Goal: Task Accomplishment & Management: Complete application form

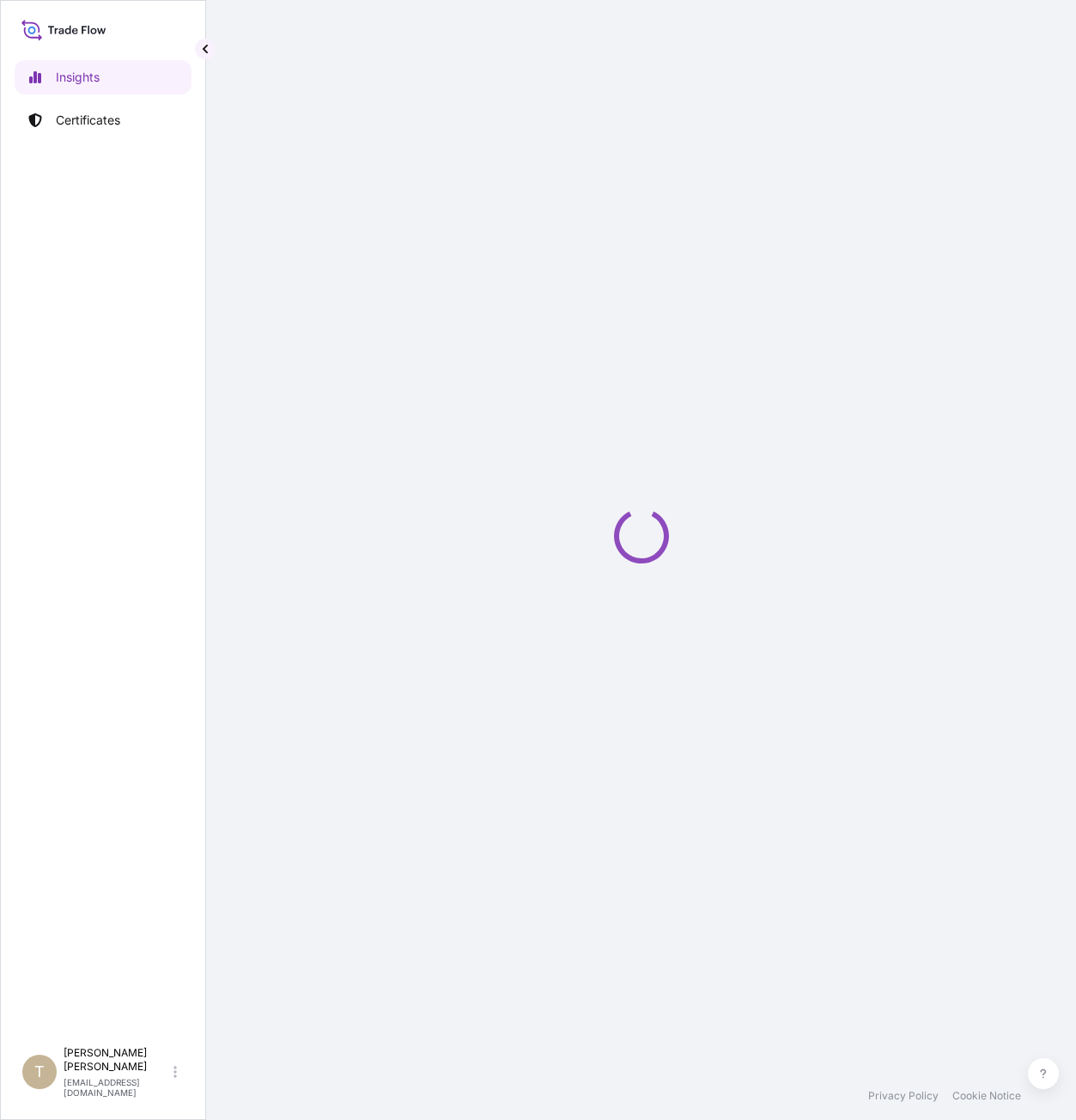
select select "2025"
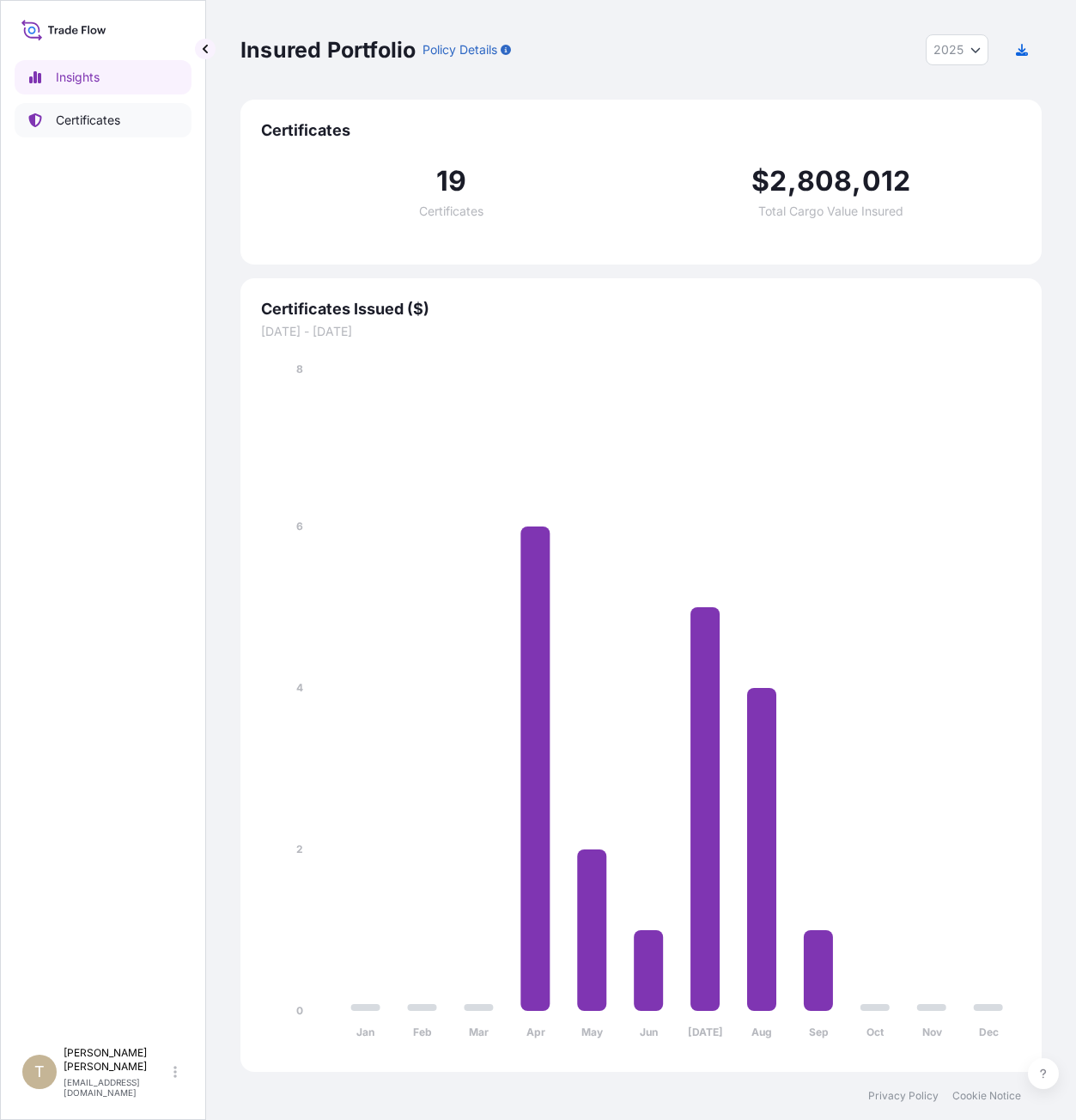
click at [82, 121] on p "Certificates" at bounding box center [87, 120] width 64 height 17
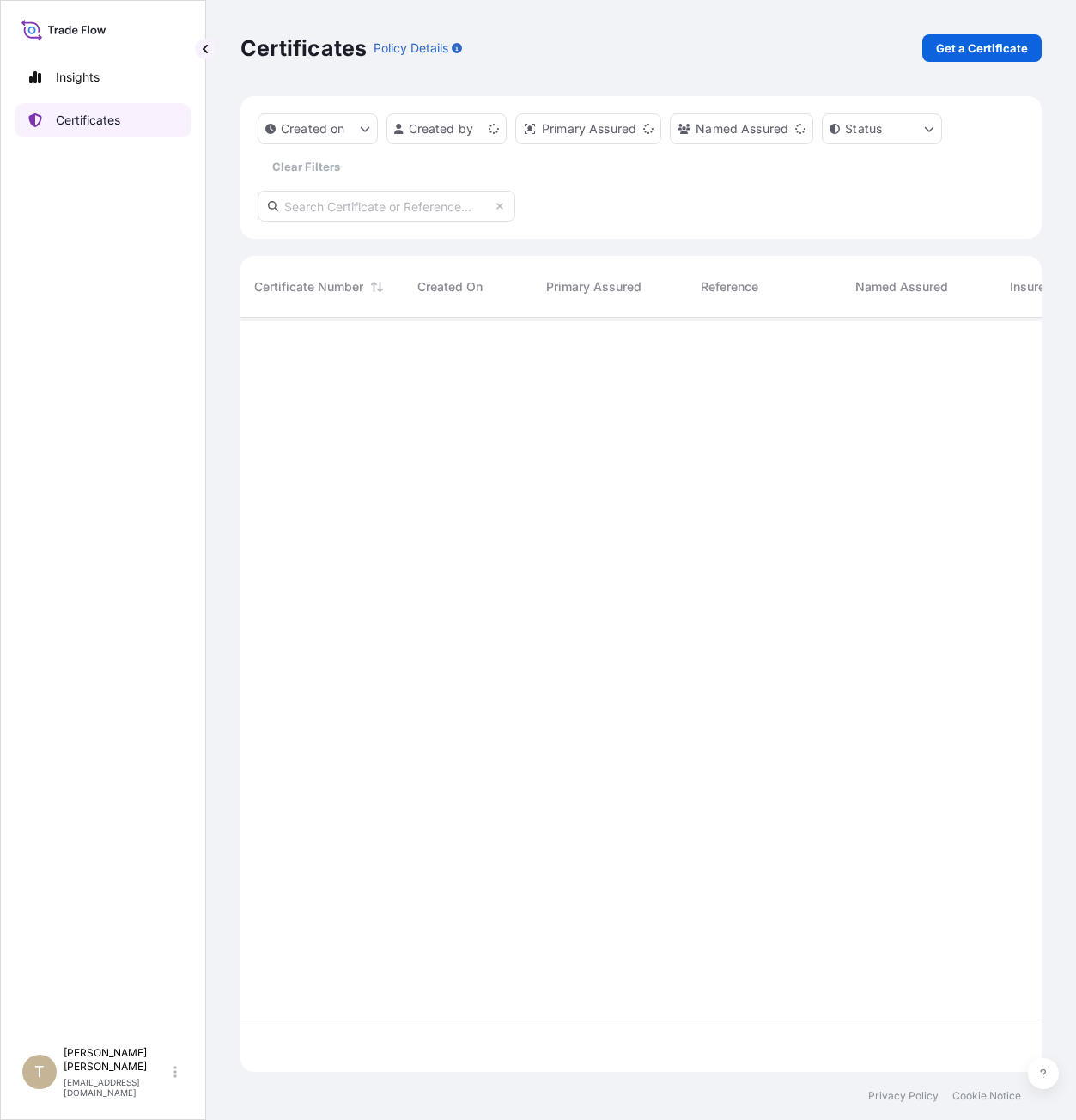
scroll to position [750, 788]
click at [953, 49] on p "Get a Certificate" at bounding box center [982, 48] width 92 height 17
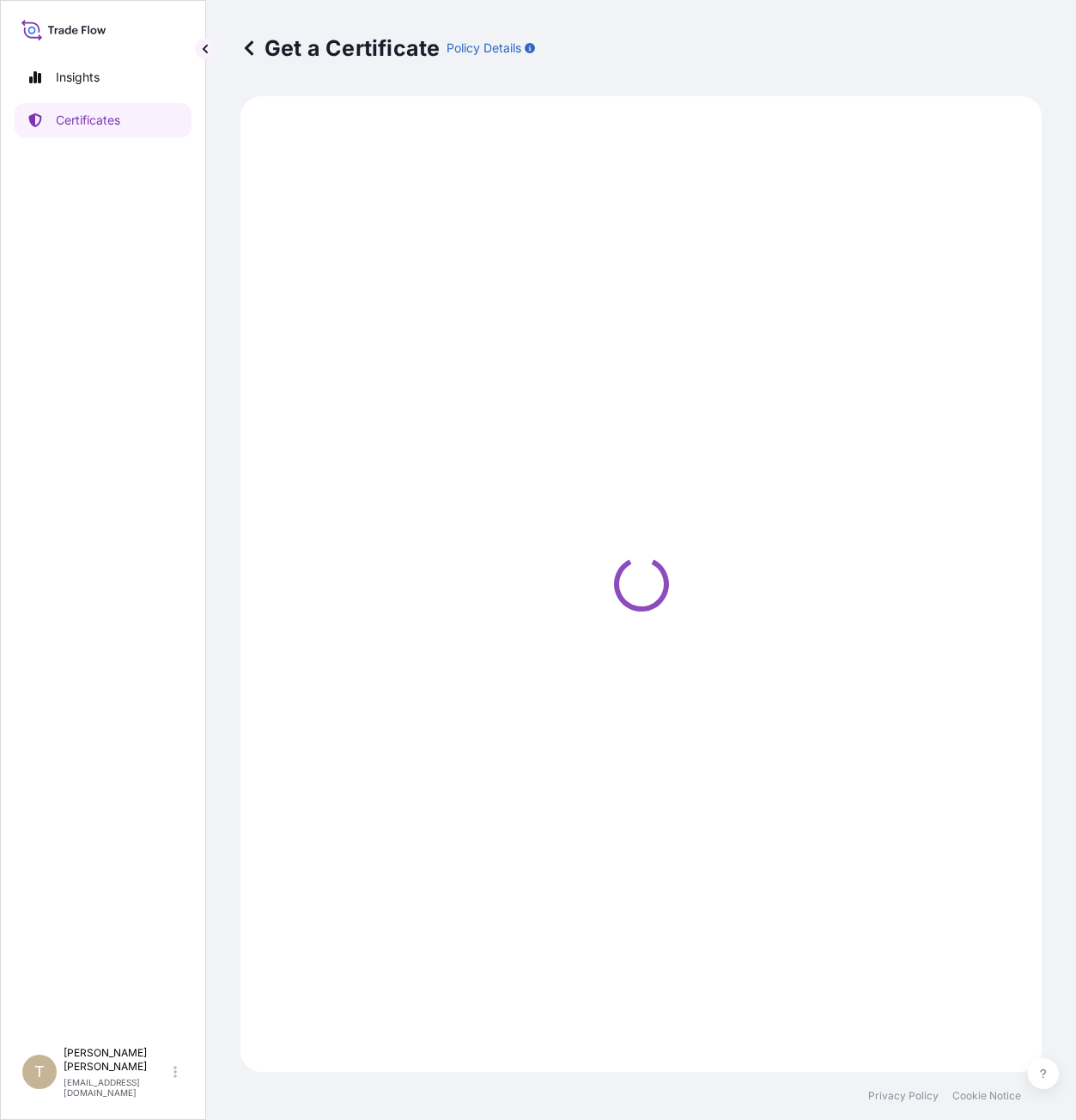
select select "Barge"
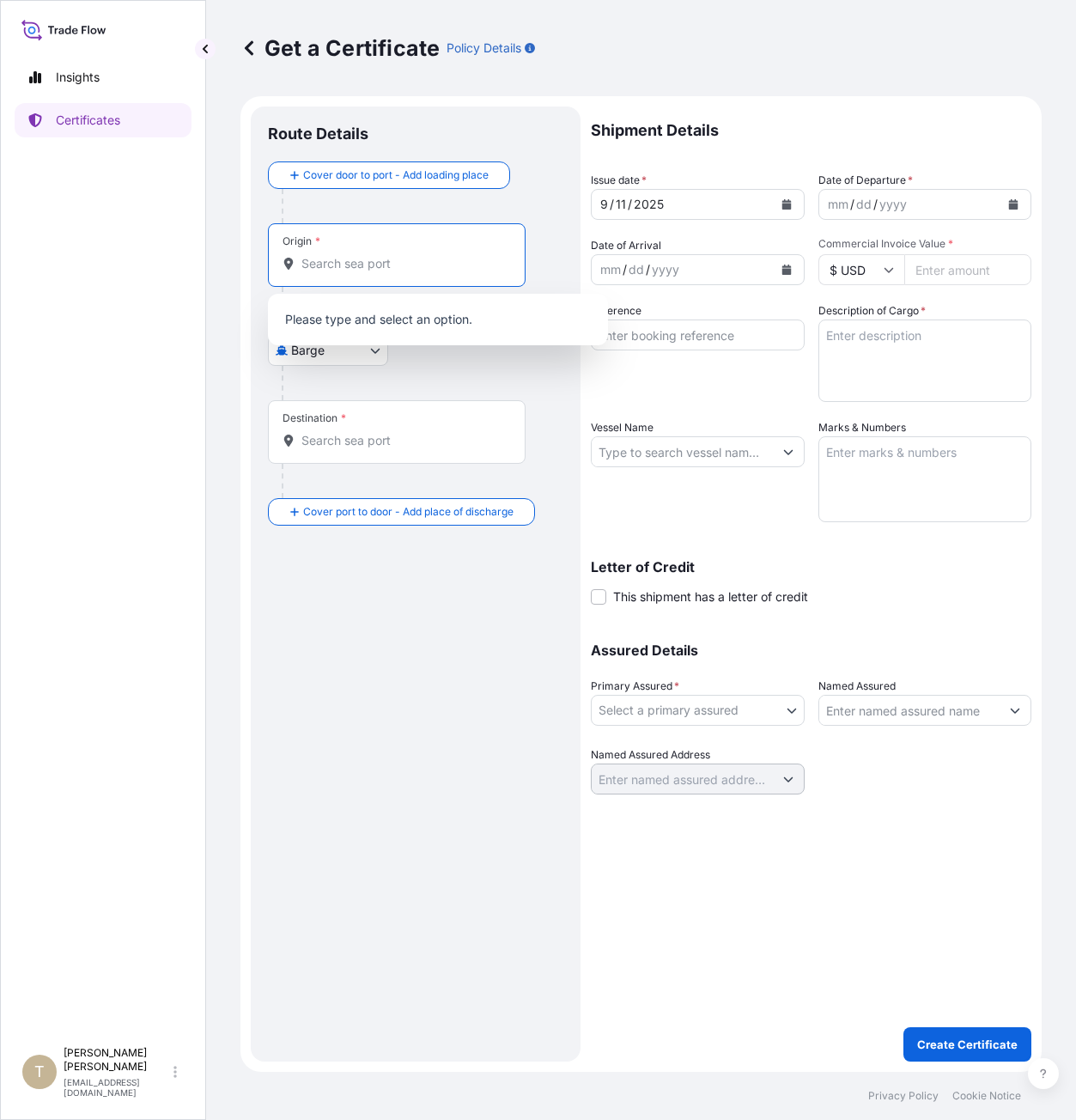
click at [367, 267] on input "Origin *" at bounding box center [403, 263] width 203 height 17
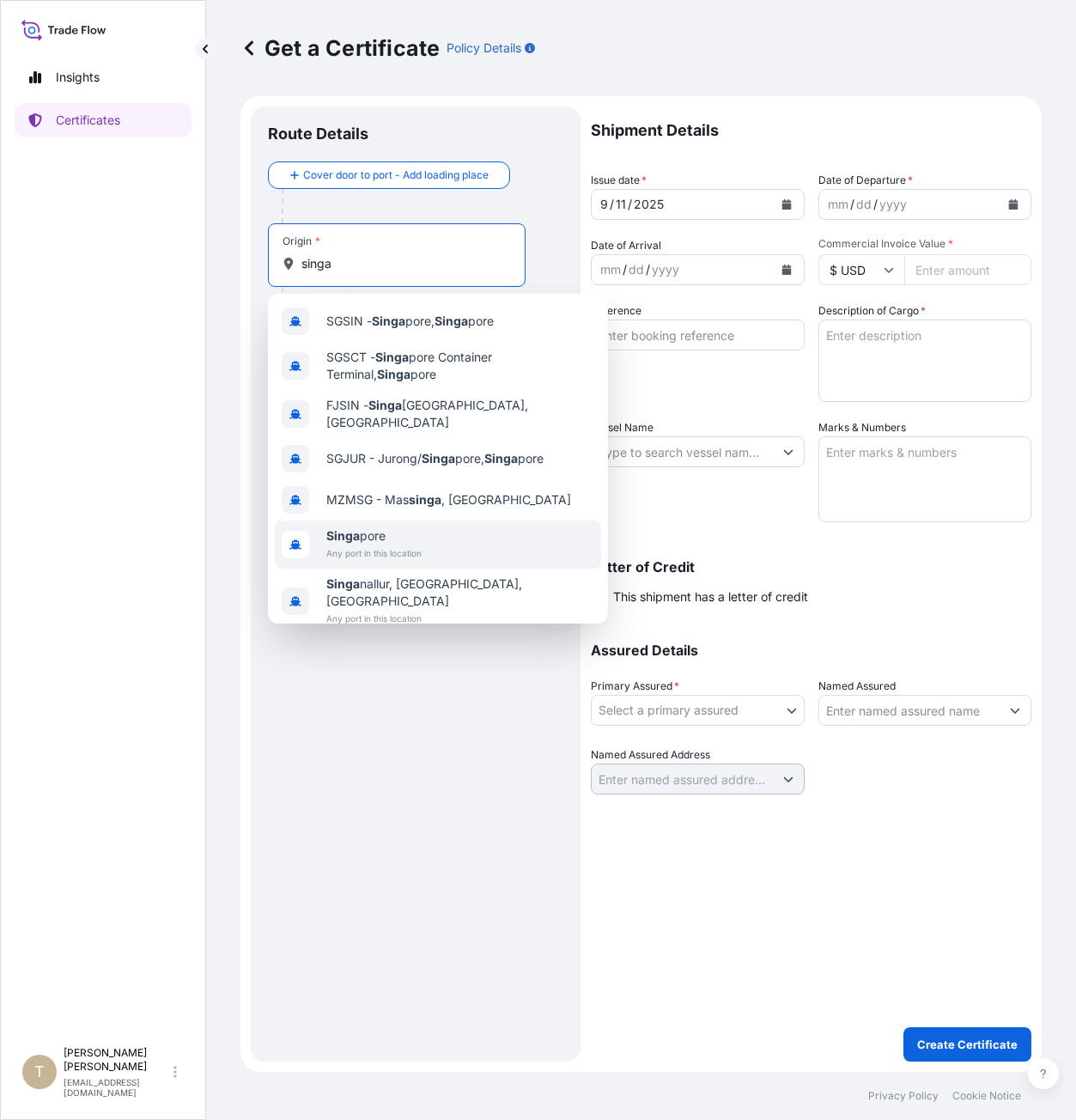
click at [370, 530] on span "Singa pore" at bounding box center [374, 535] width 95 height 17
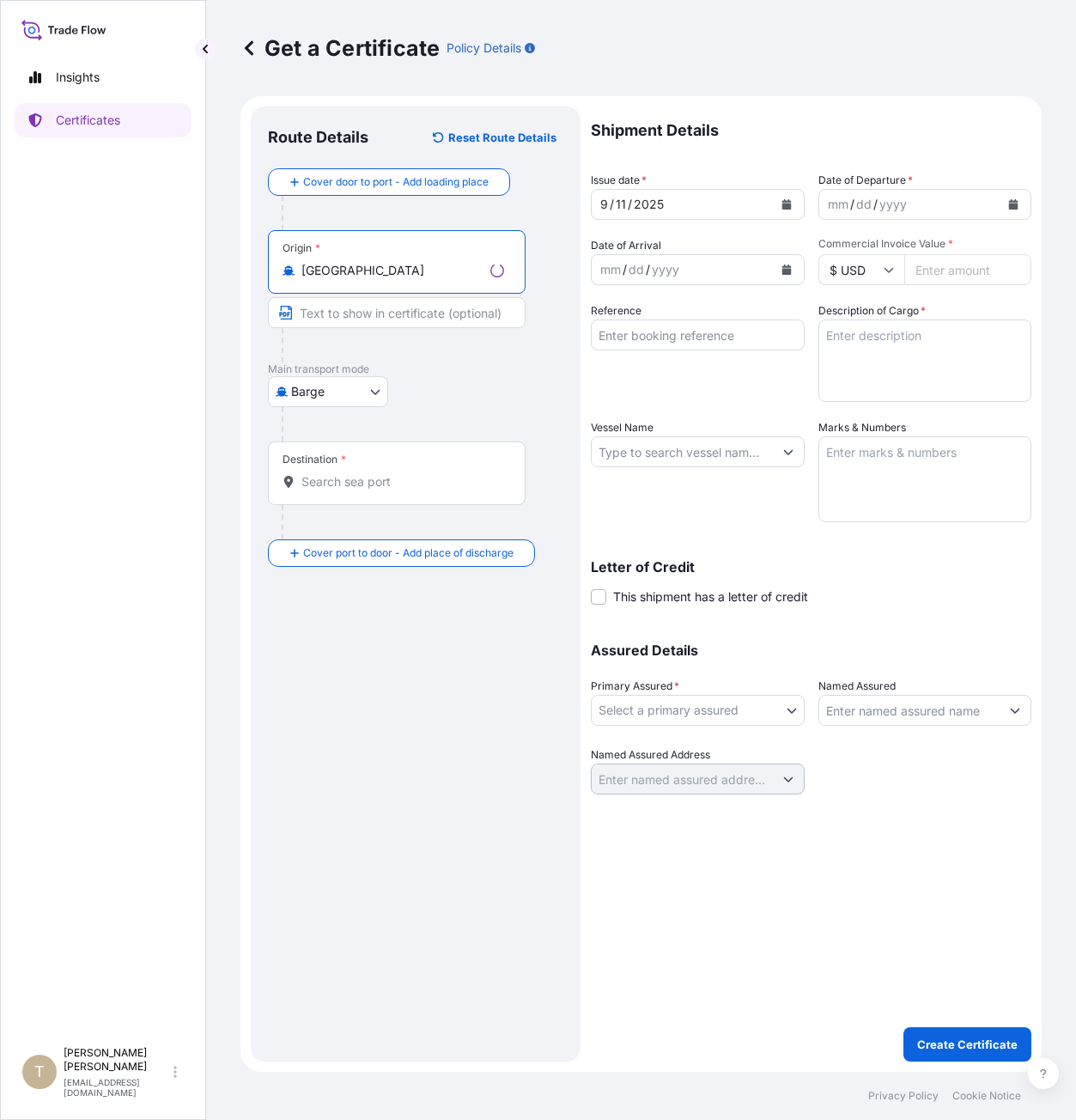
type input "[GEOGRAPHIC_DATA]"
click at [332, 403] on body "7 options available. Insights Certificates T [PERSON_NAME] [EMAIL_ADDRESS][DOMA…" at bounding box center [538, 560] width 1076 height 1120
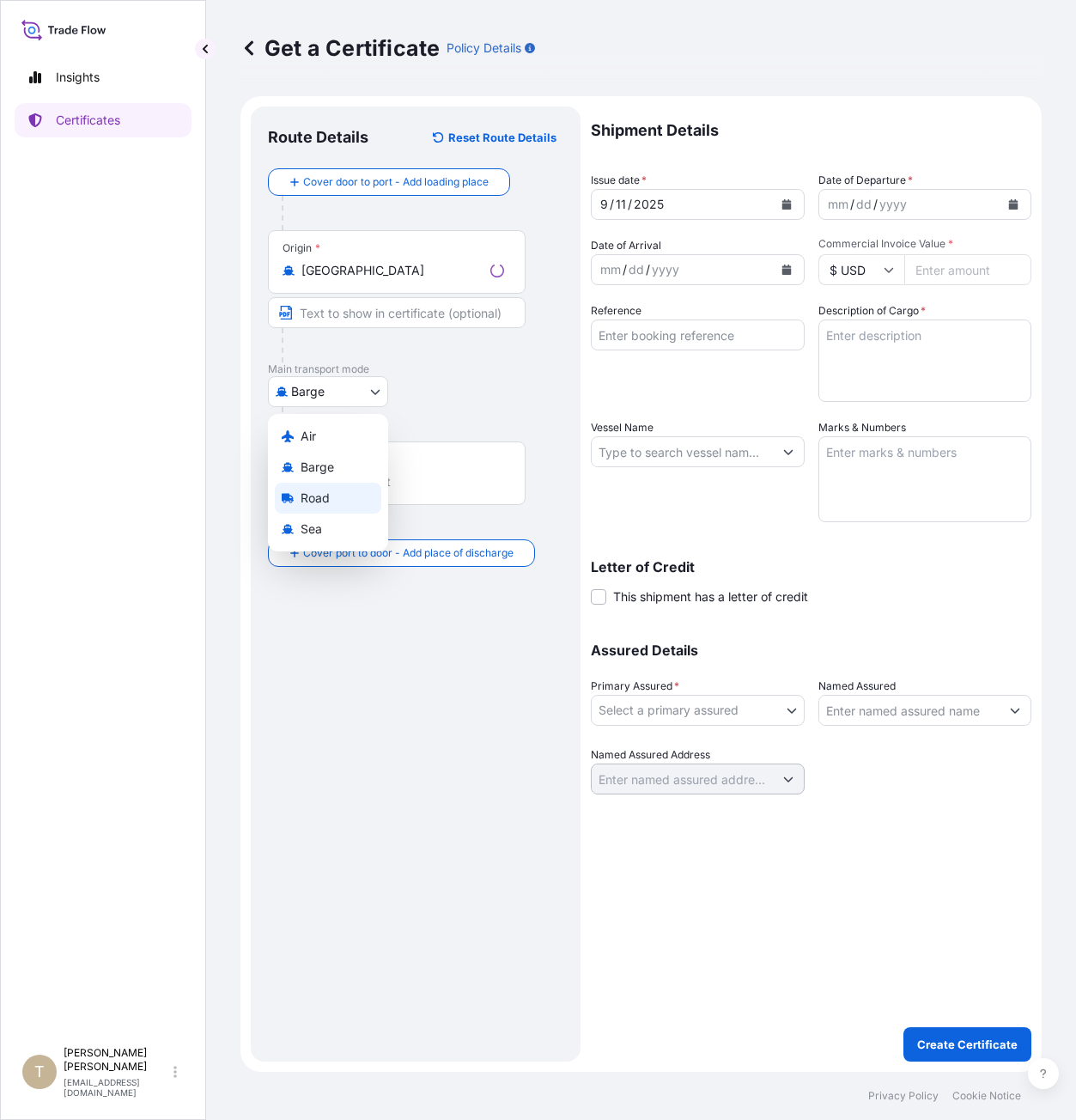
click at [318, 494] on div "[GEOGRAPHIC_DATA]" at bounding box center [328, 482] width 120 height 138
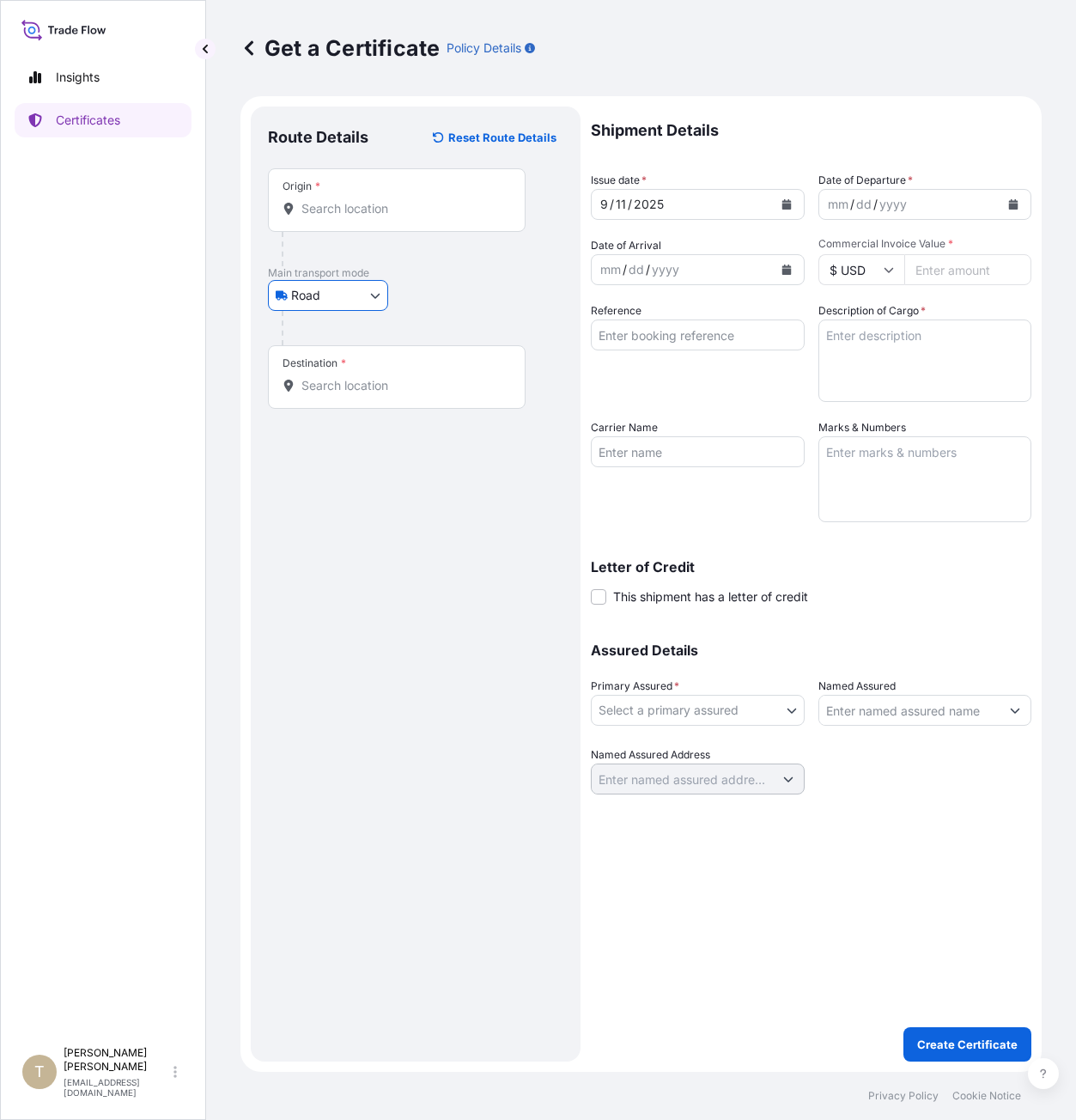
click at [324, 295] on body "Insights Certificates T [PERSON_NAME] [EMAIL_ADDRESS][DOMAIN_NAME] Get a Certif…" at bounding box center [538, 560] width 1076 height 1120
click at [320, 449] on div "[GEOGRAPHIC_DATA]" at bounding box center [328, 386] width 120 height 138
click at [318, 431] on span "Sea" at bounding box center [311, 432] width 21 height 17
select select "Sea"
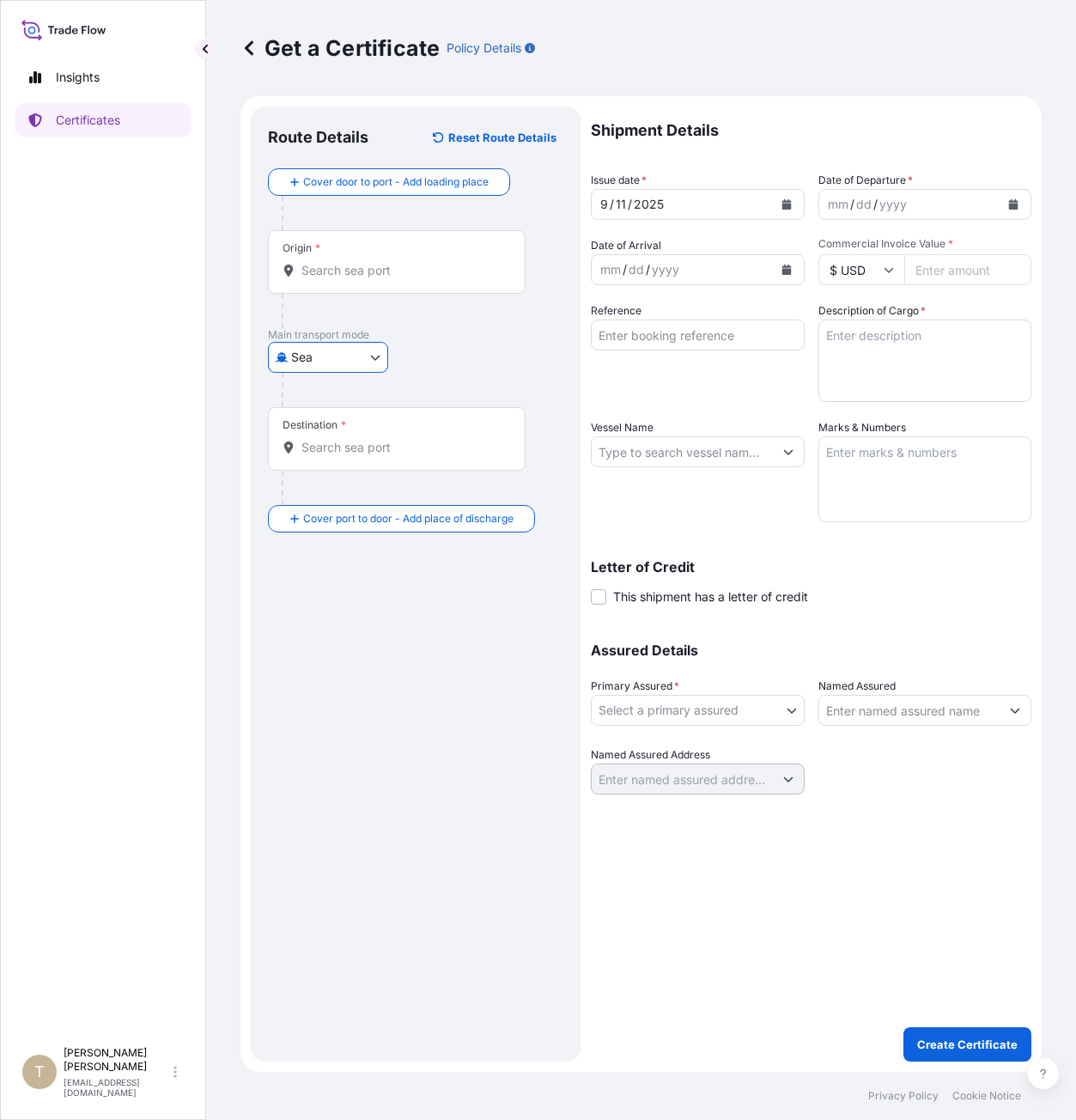
click at [332, 278] on input "Origin *" at bounding box center [403, 270] width 203 height 17
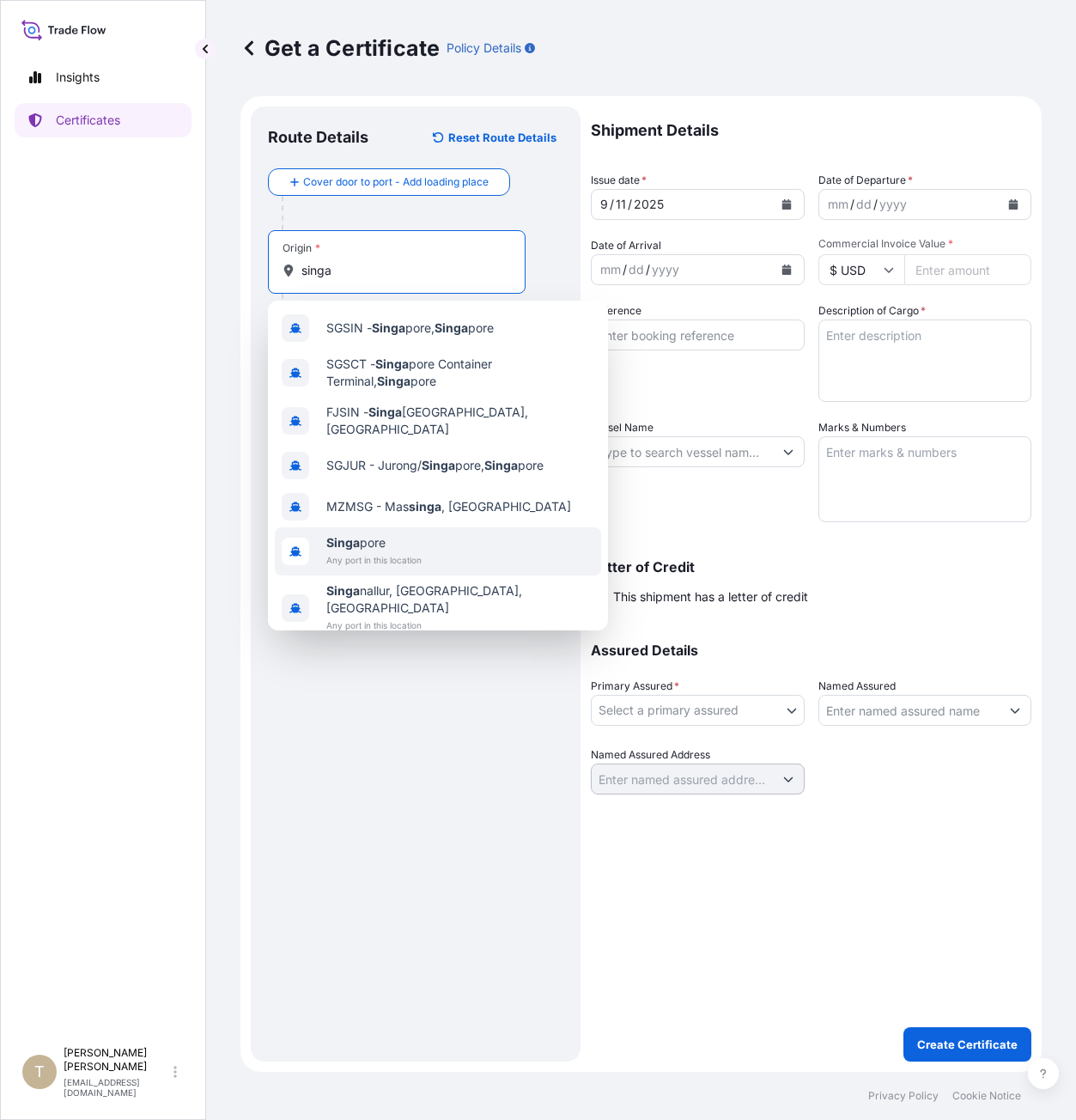
click at [374, 535] on span "Singa pore" at bounding box center [374, 542] width 95 height 17
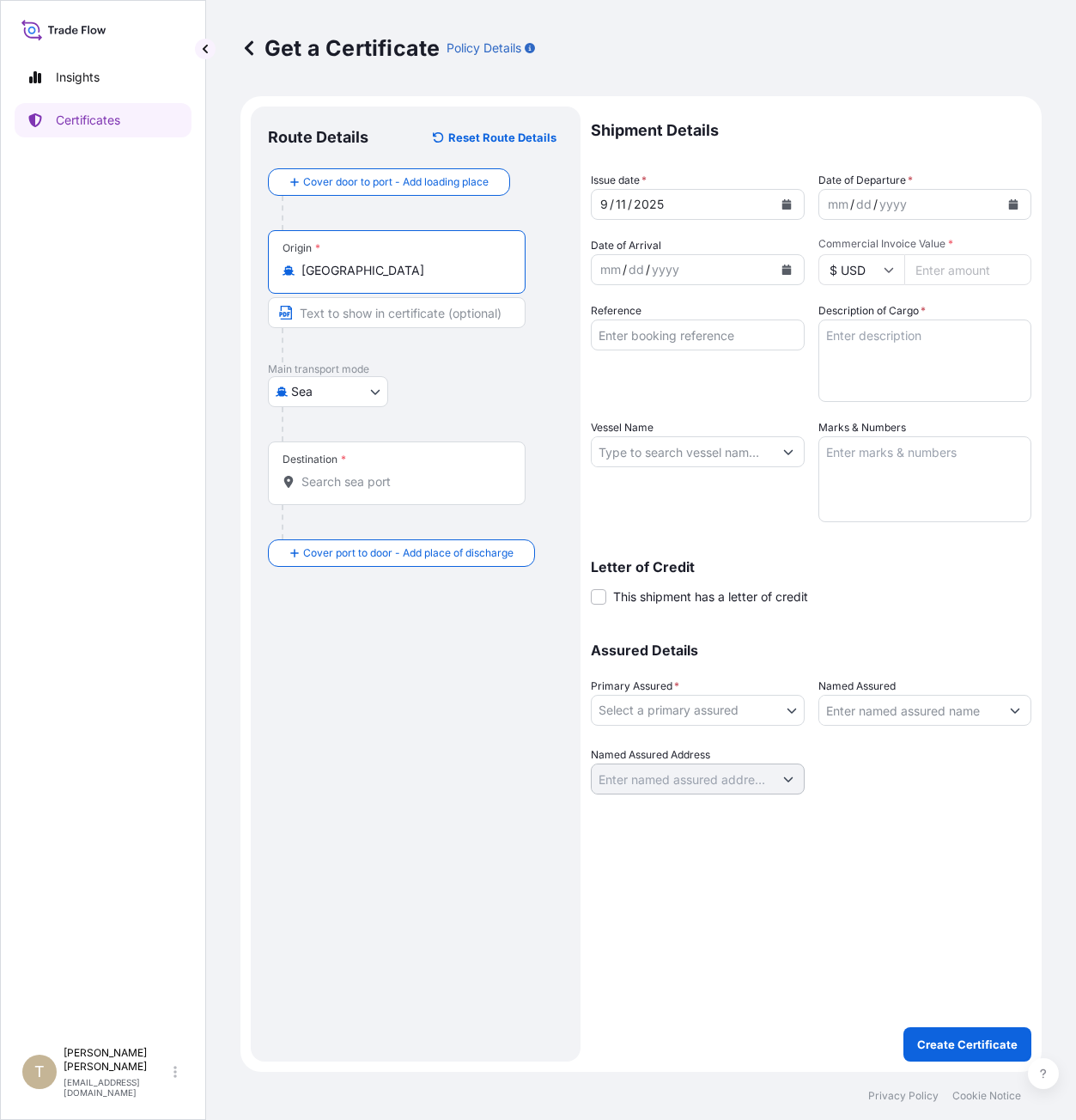
type input "[GEOGRAPHIC_DATA]"
click at [340, 472] on div "Destination *" at bounding box center [397, 473] width 258 height 63
click at [340, 473] on input "Destination *" at bounding box center [403, 481] width 203 height 17
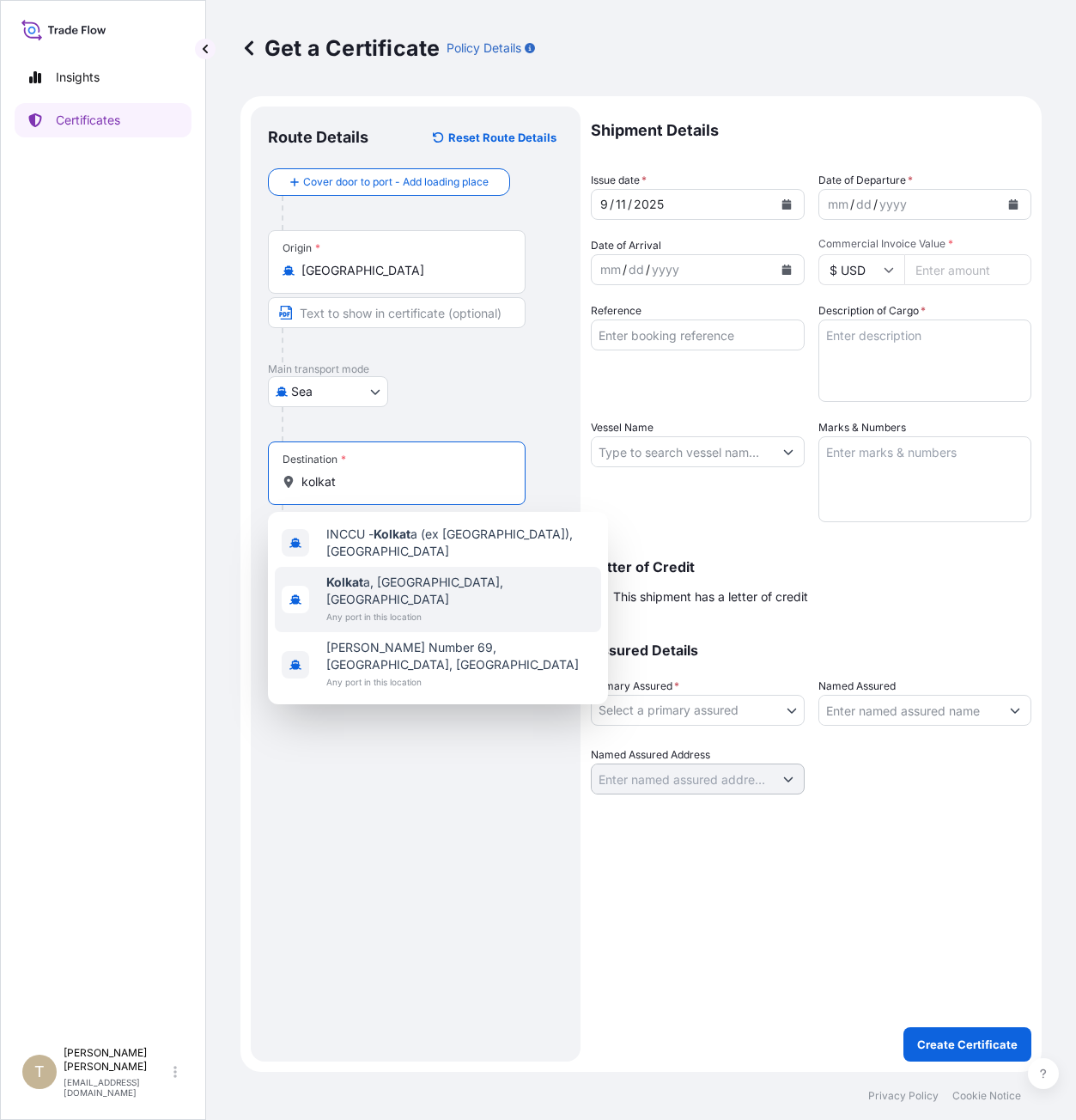
click at [380, 581] on span "Kolkat a, [GEOGRAPHIC_DATA], [GEOGRAPHIC_DATA]" at bounding box center [460, 590] width 268 height 34
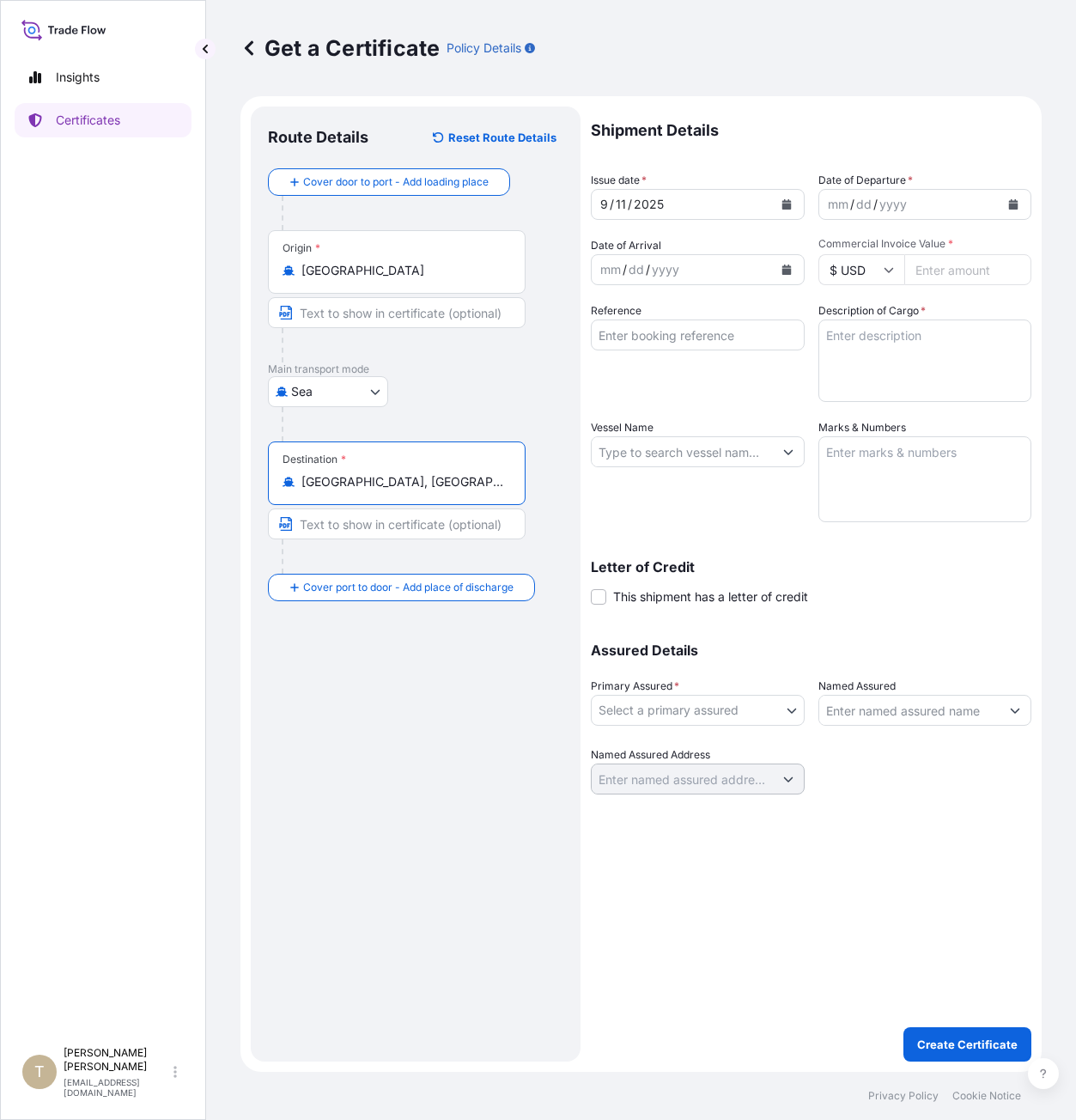
type input "[GEOGRAPHIC_DATA], [GEOGRAPHIC_DATA], [GEOGRAPHIC_DATA]"
click at [637, 450] on input "Vessel Name" at bounding box center [682, 452] width 181 height 31
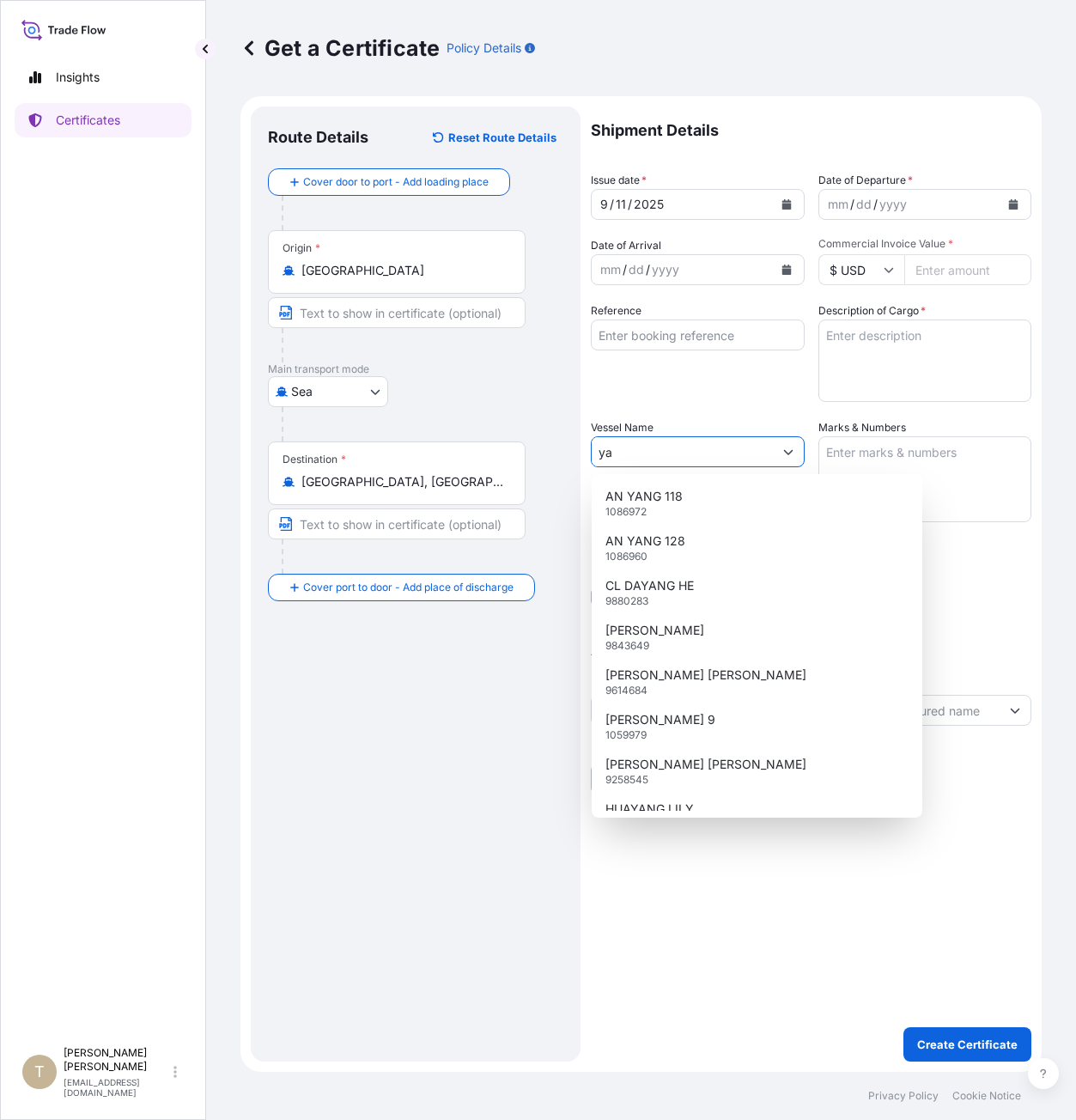
type input "y"
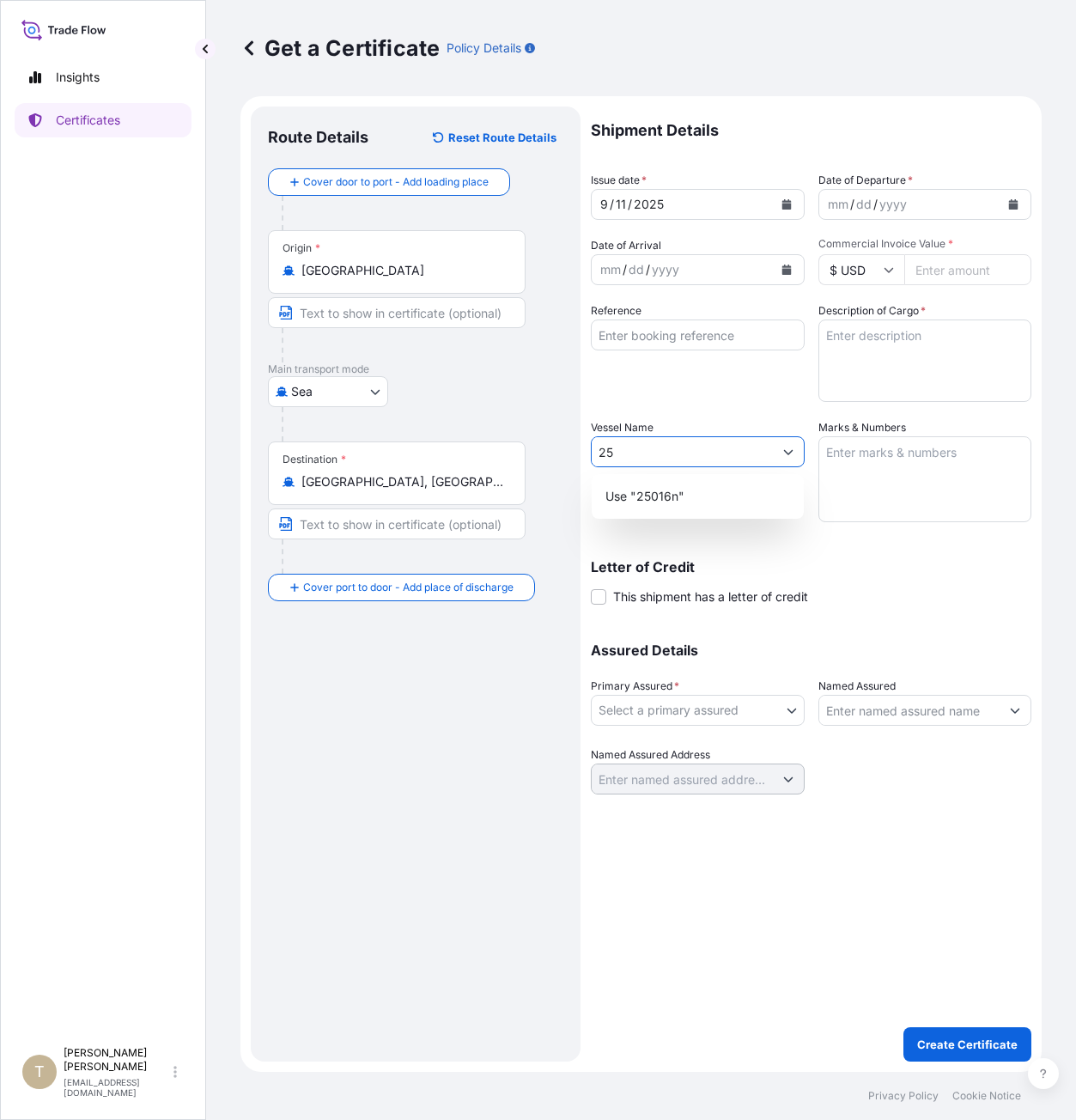
type input "2"
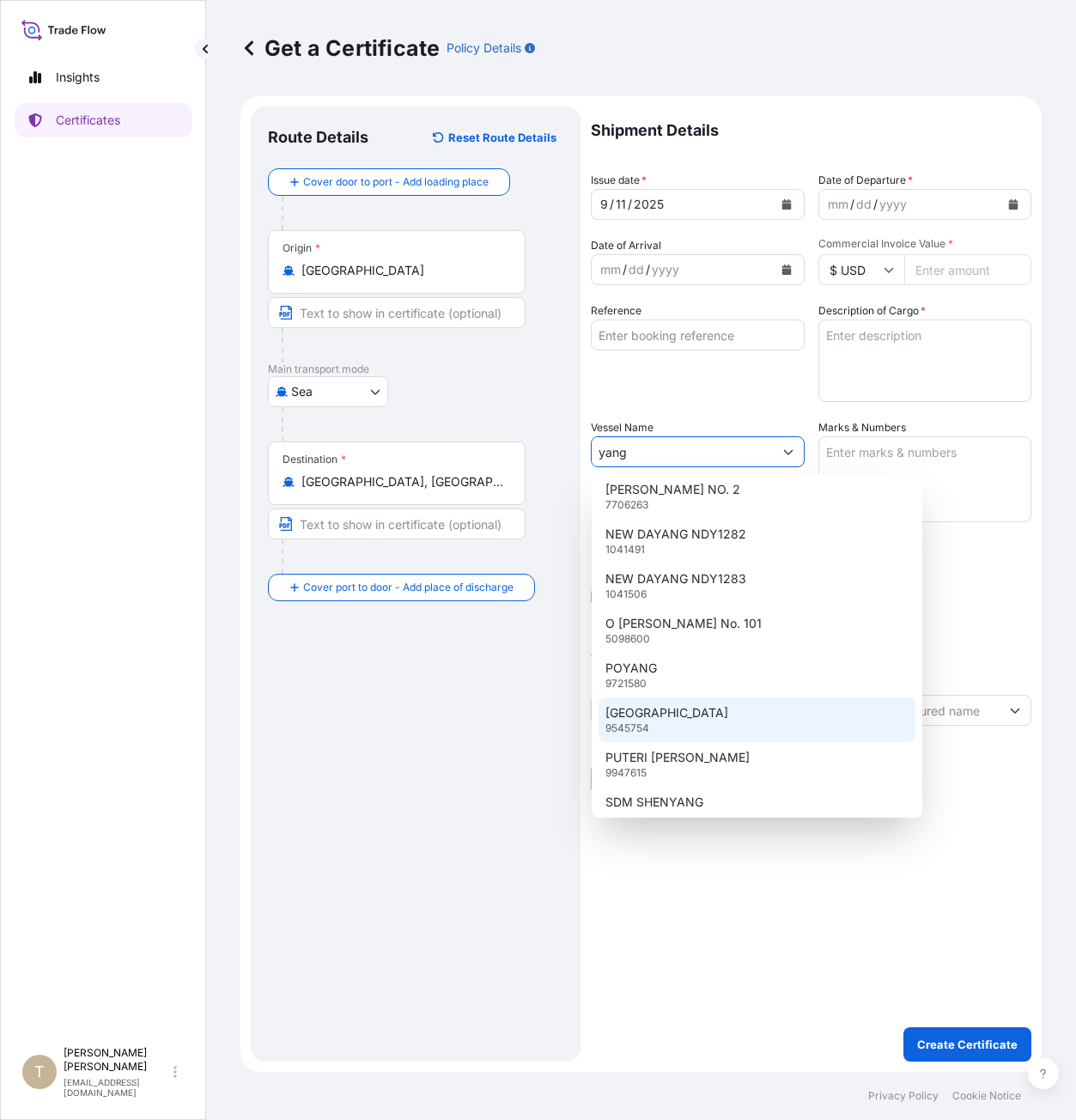
scroll to position [1896, 0]
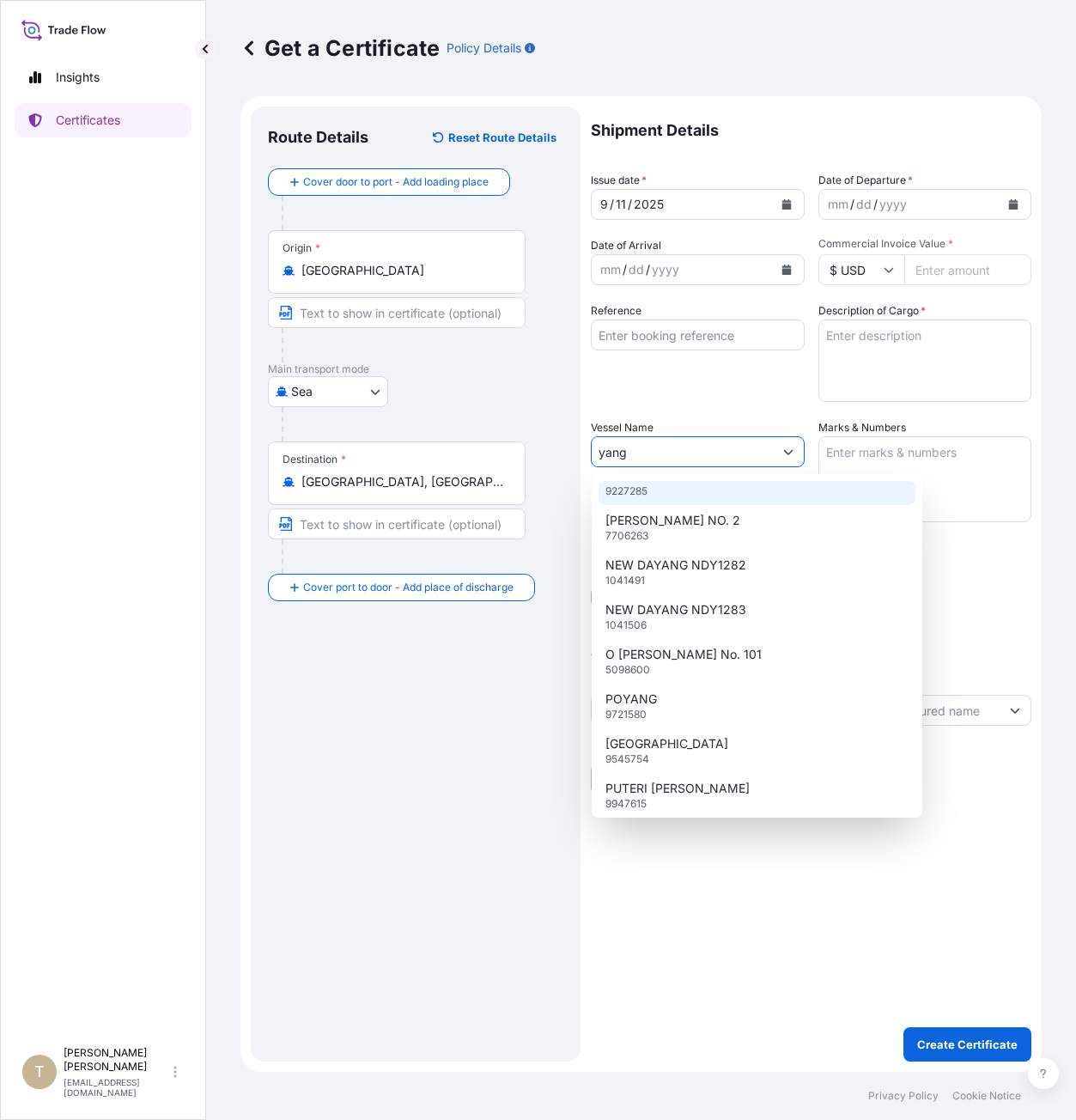
type input "yang"
click at [333, 390] on body "Insights Certificates T [PERSON_NAME] [EMAIL_ADDRESS][DOMAIN_NAME] Get a Certif…" at bounding box center [538, 560] width 1076 height 1120
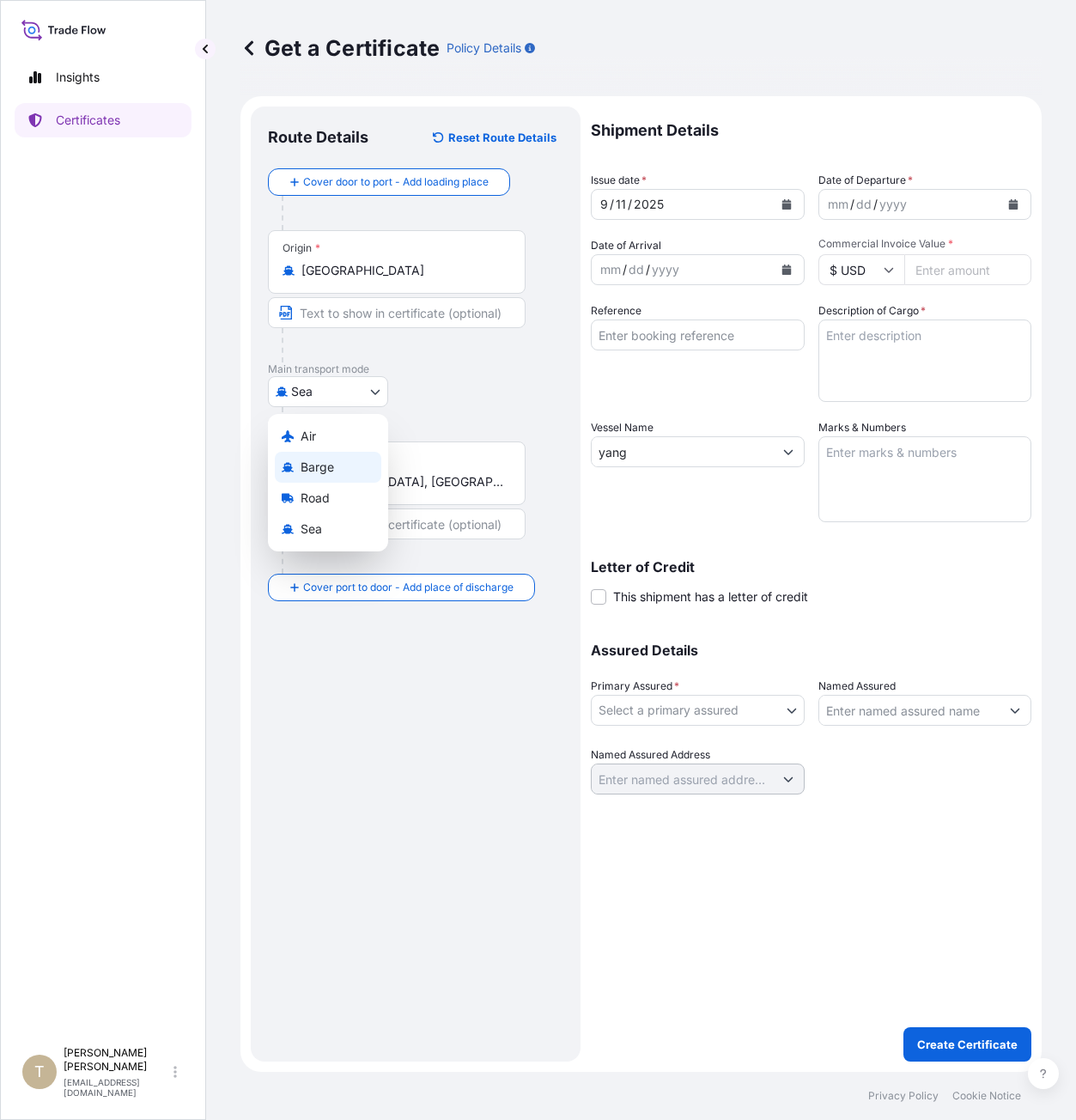
click at [338, 458] on div "Barge" at bounding box center [328, 467] width 107 height 31
select select "Barge"
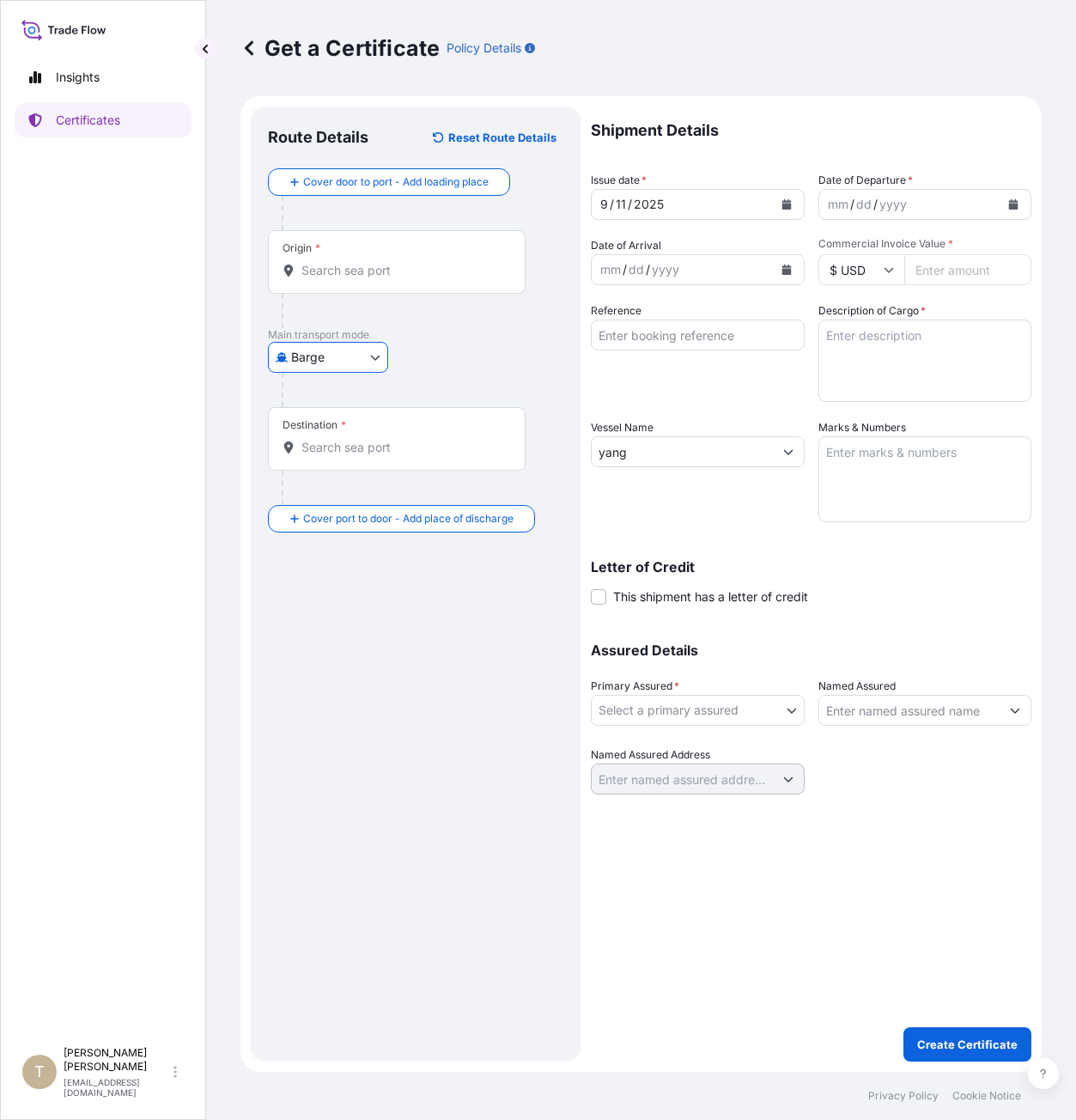
click at [656, 450] on input "yang" at bounding box center [682, 452] width 181 height 31
click at [444, 457] on div "Destination *" at bounding box center [397, 438] width 258 height 63
click at [444, 456] on input "Destination *" at bounding box center [403, 446] width 203 height 17
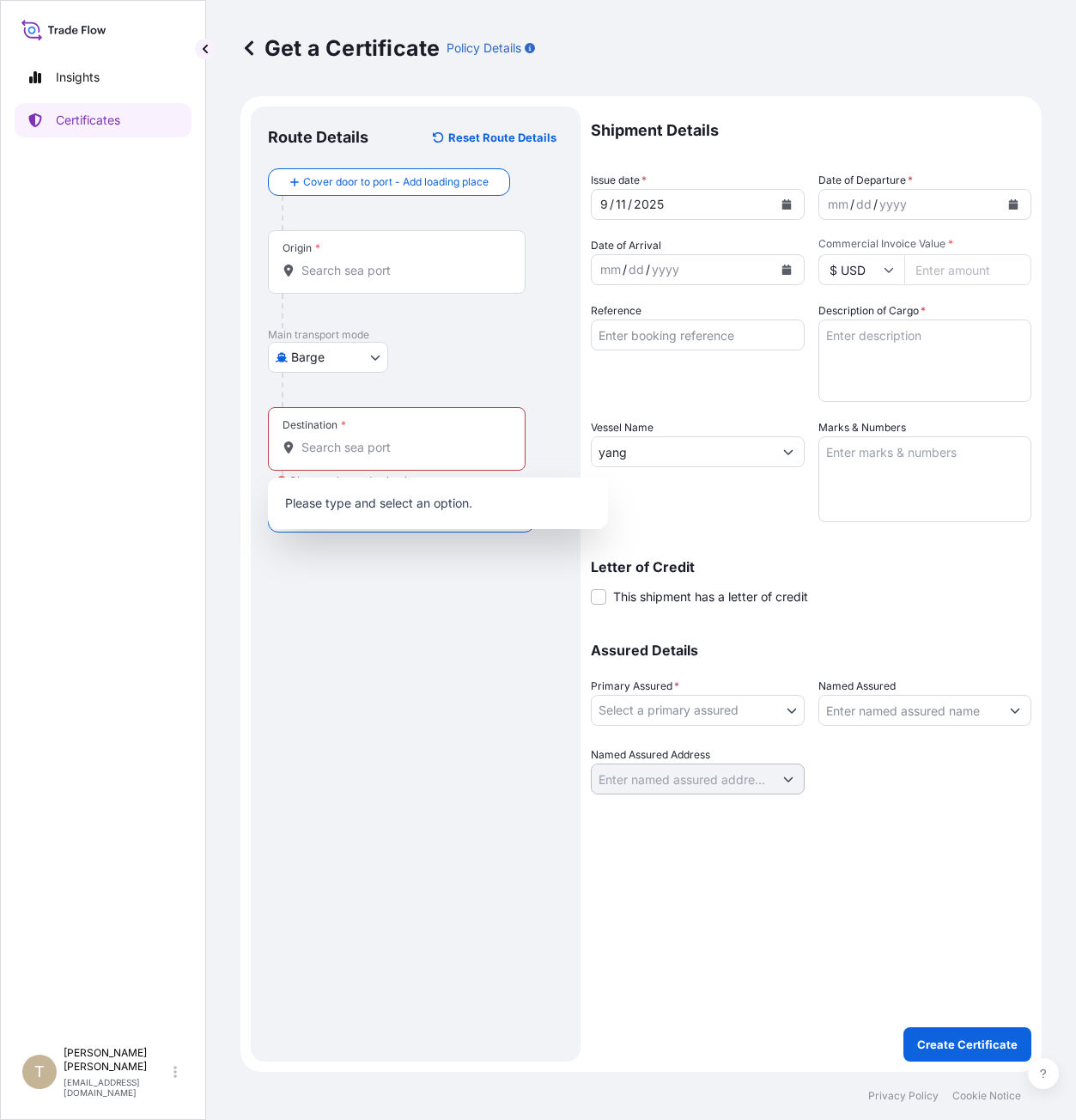
click at [377, 283] on div "Origin *" at bounding box center [397, 262] width 258 height 63
click at [377, 279] on input "Origin *" at bounding box center [403, 270] width 203 height 17
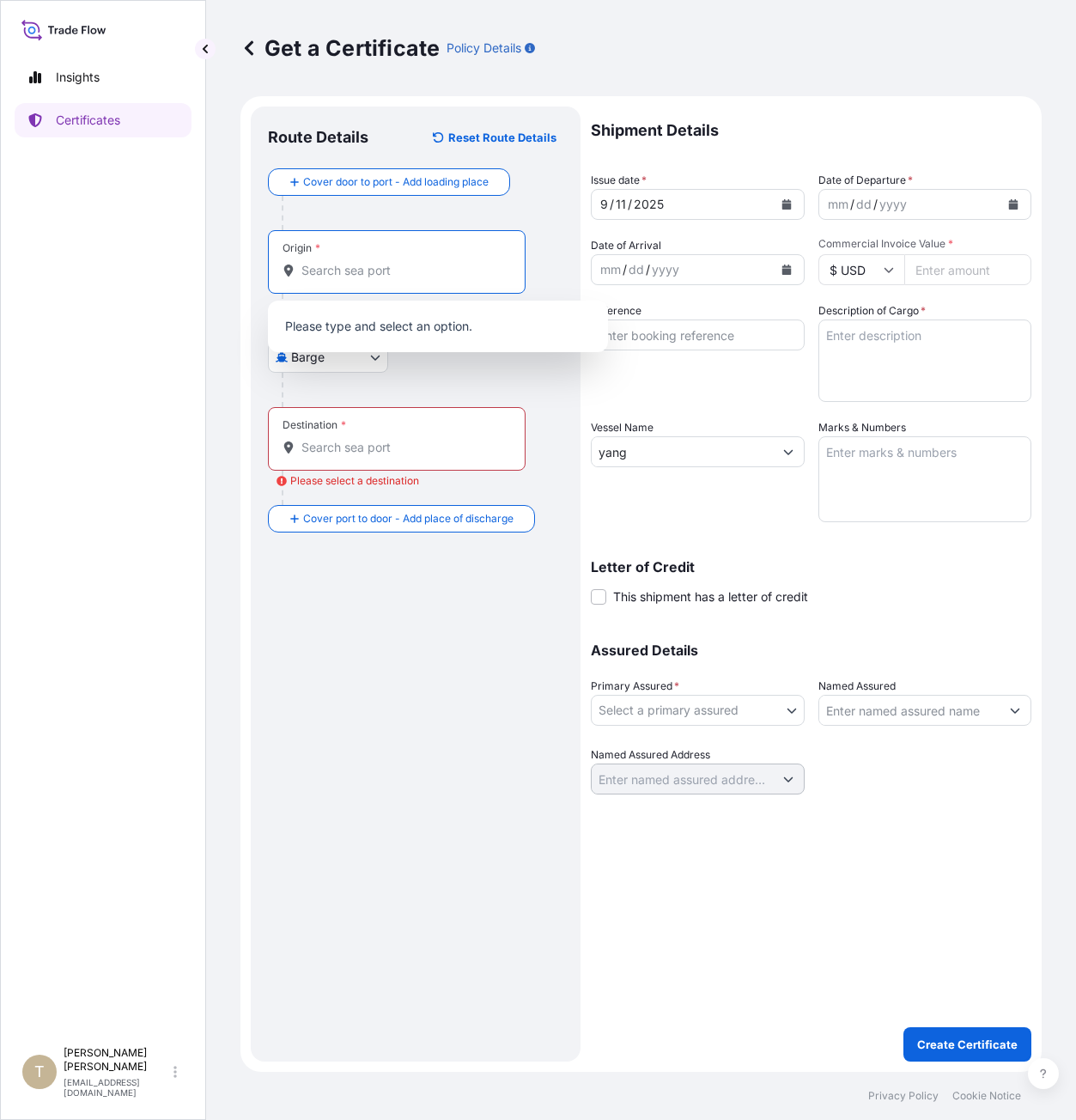
click at [376, 274] on input "Origin *" at bounding box center [403, 270] width 203 height 17
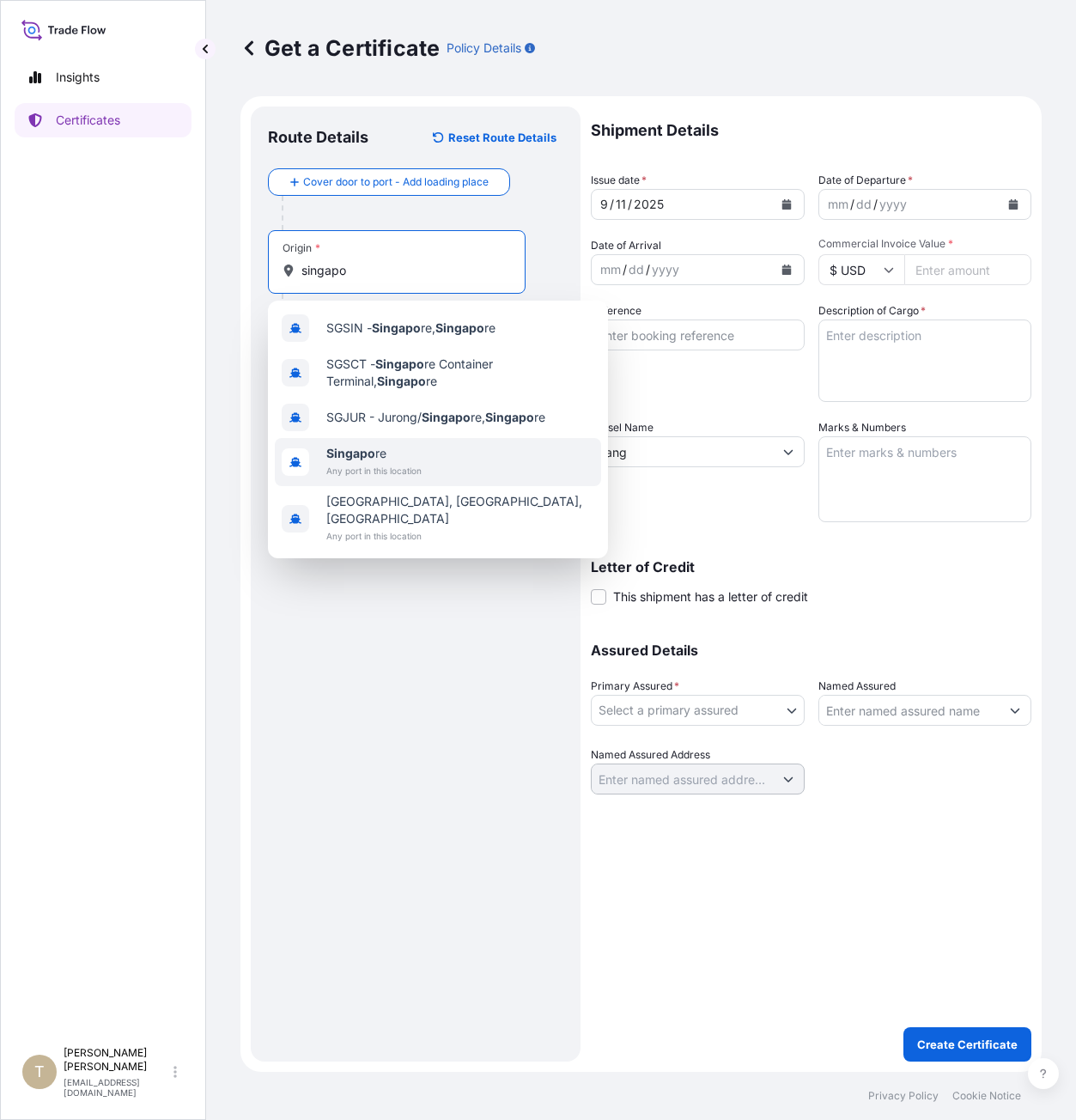
click at [371, 472] on span "Any port in this location" at bounding box center [374, 470] width 95 height 17
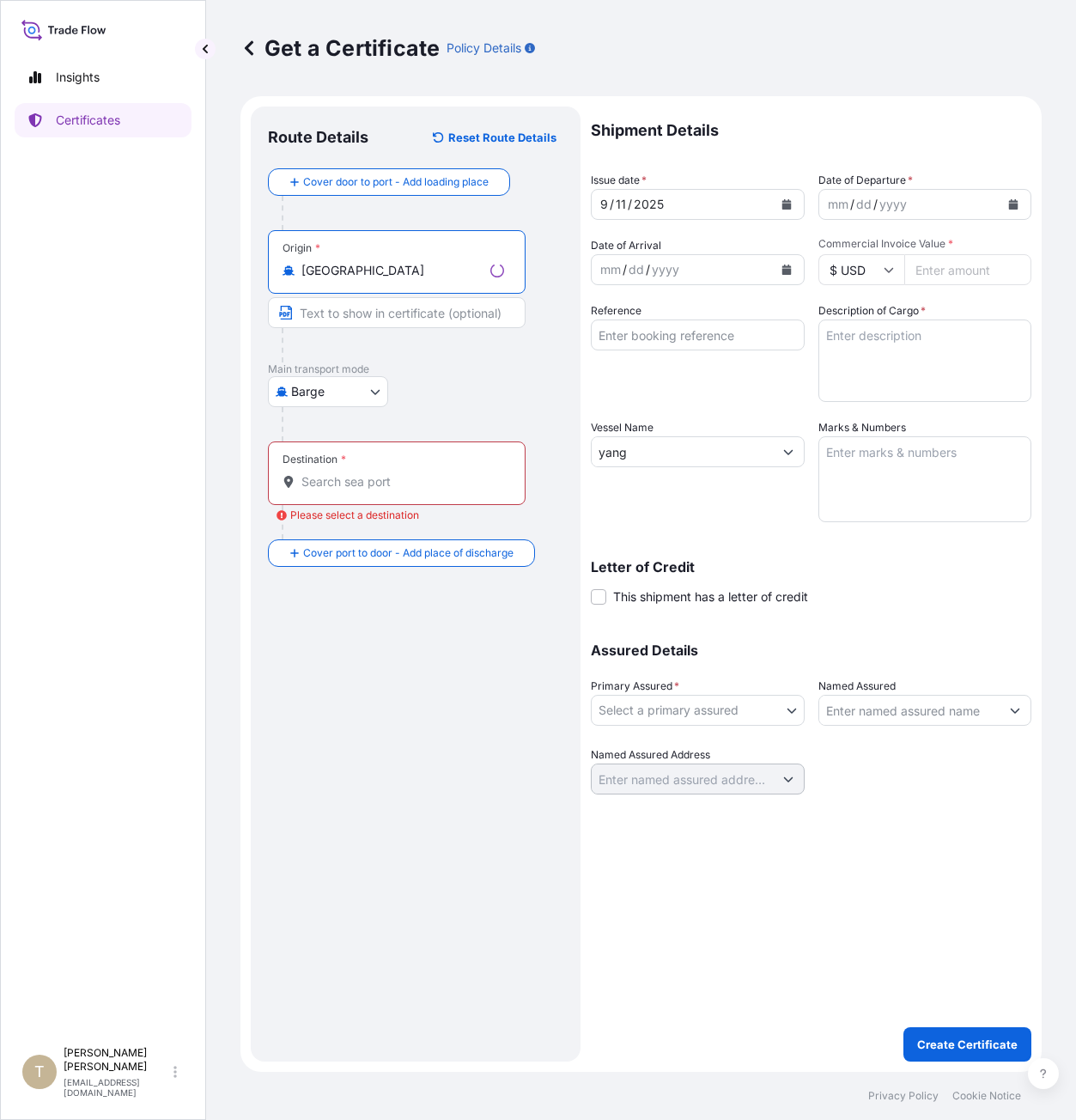
type input "[GEOGRAPHIC_DATA]"
click at [340, 471] on div "Destination *" at bounding box center [397, 473] width 258 height 63
click at [340, 473] on input "Destination * Please select a destination" at bounding box center [403, 481] width 203 height 17
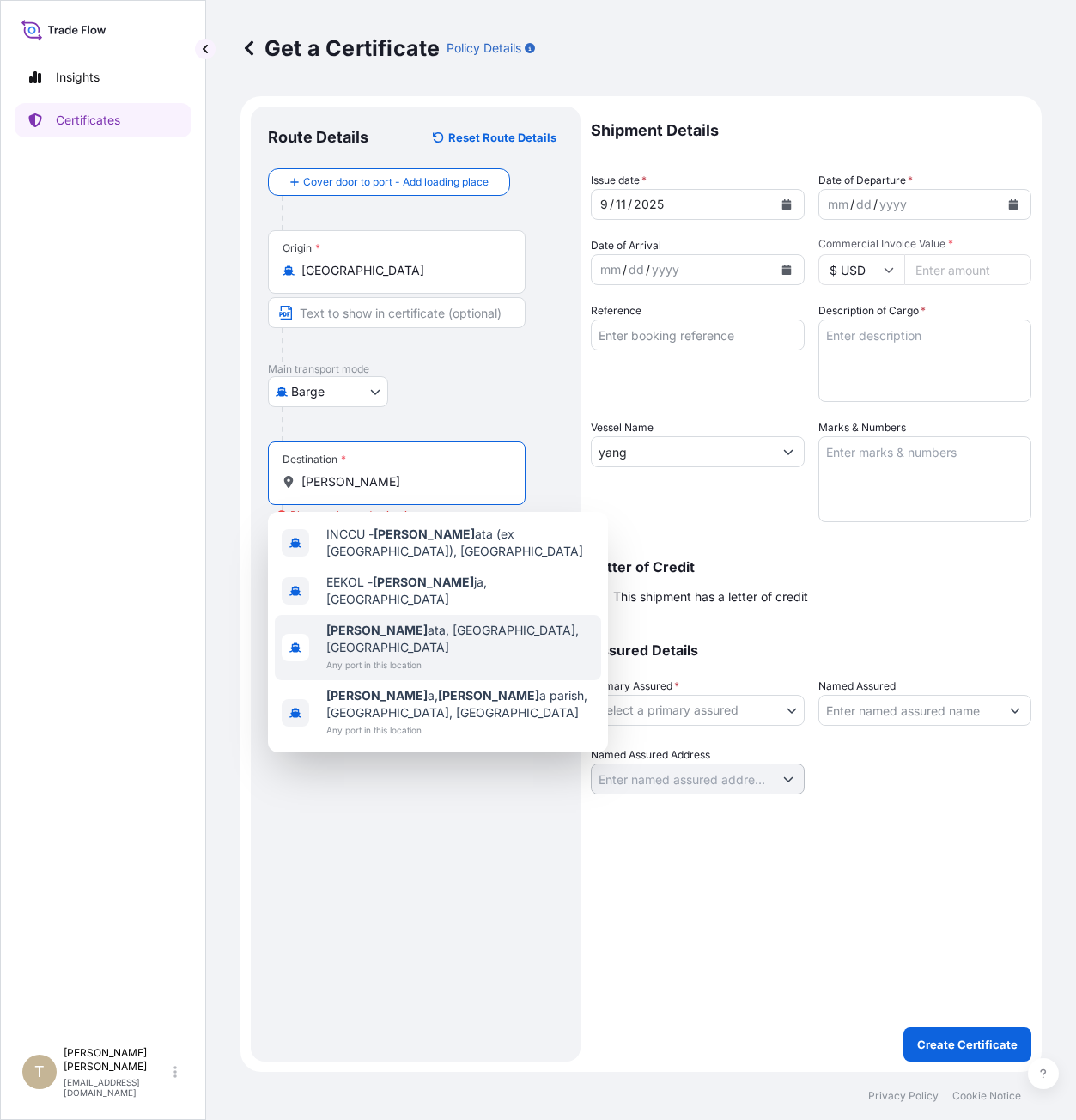
click at [426, 622] on span "[PERSON_NAME] ata, [GEOGRAPHIC_DATA], [GEOGRAPHIC_DATA]" at bounding box center [460, 638] width 268 height 34
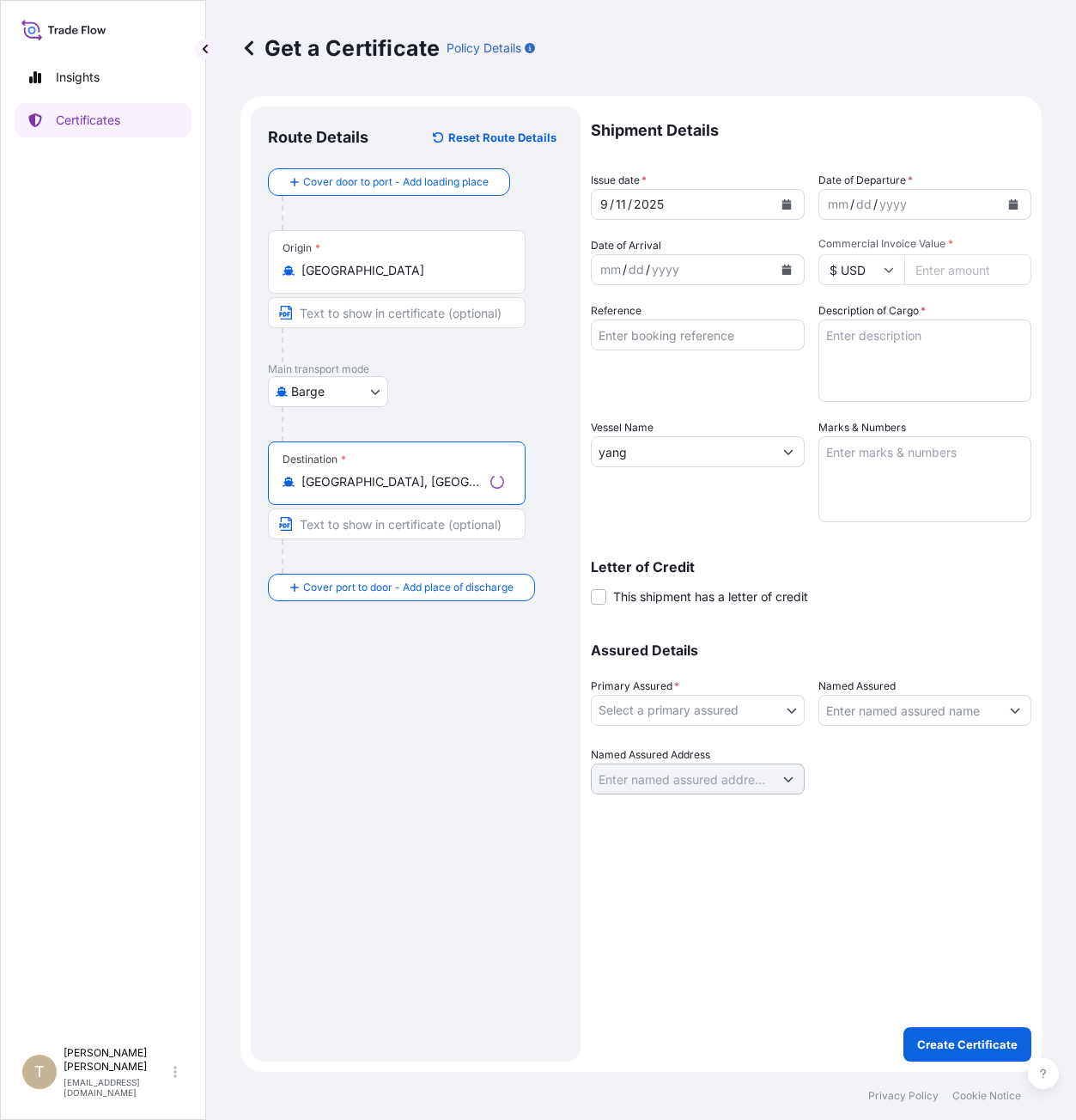
type input "[GEOGRAPHIC_DATA], [GEOGRAPHIC_DATA], [GEOGRAPHIC_DATA]"
click at [639, 452] on input "yang" at bounding box center [682, 452] width 181 height 31
click at [644, 452] on input "yang" at bounding box center [682, 452] width 181 height 31
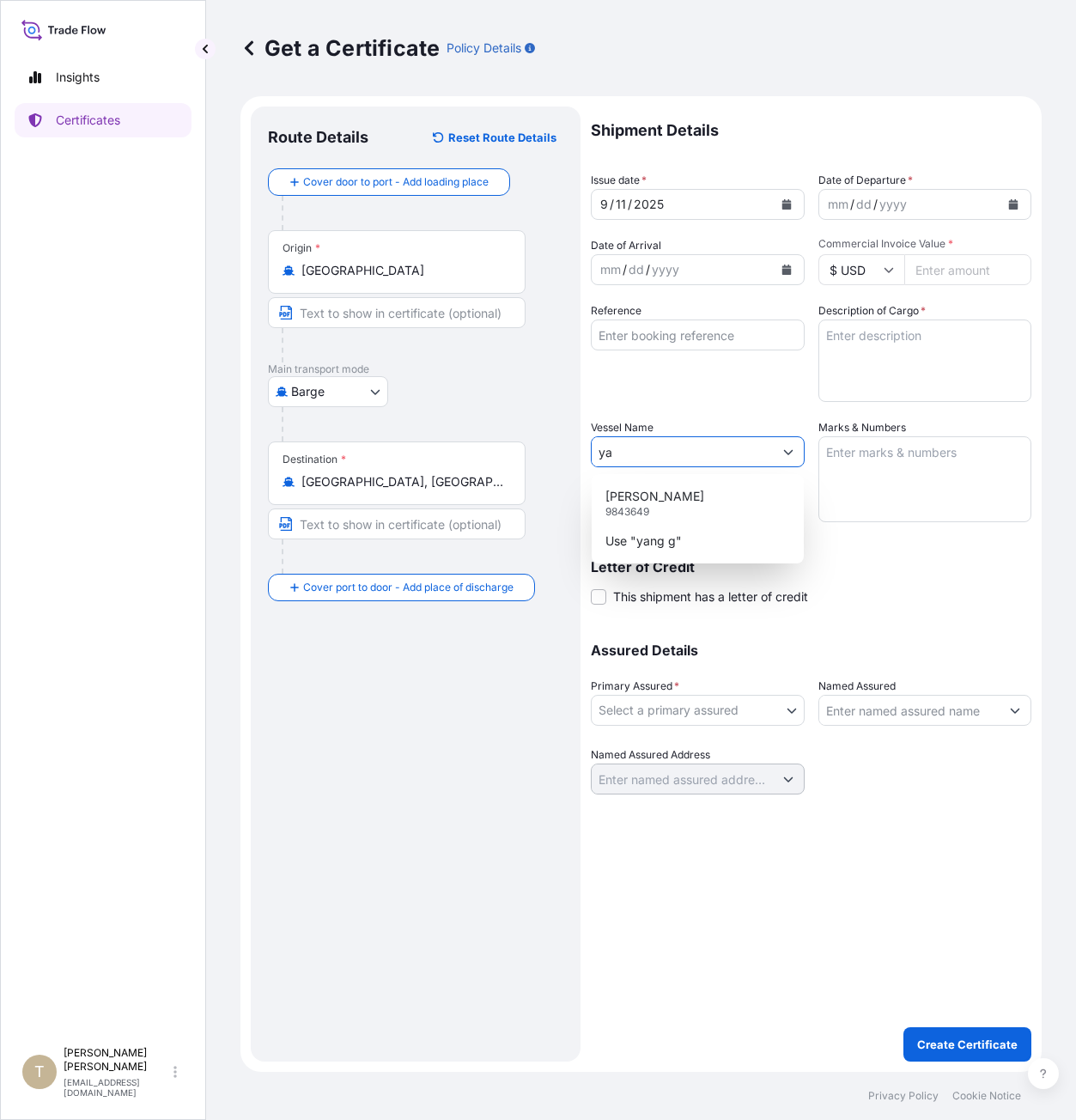
type input "y"
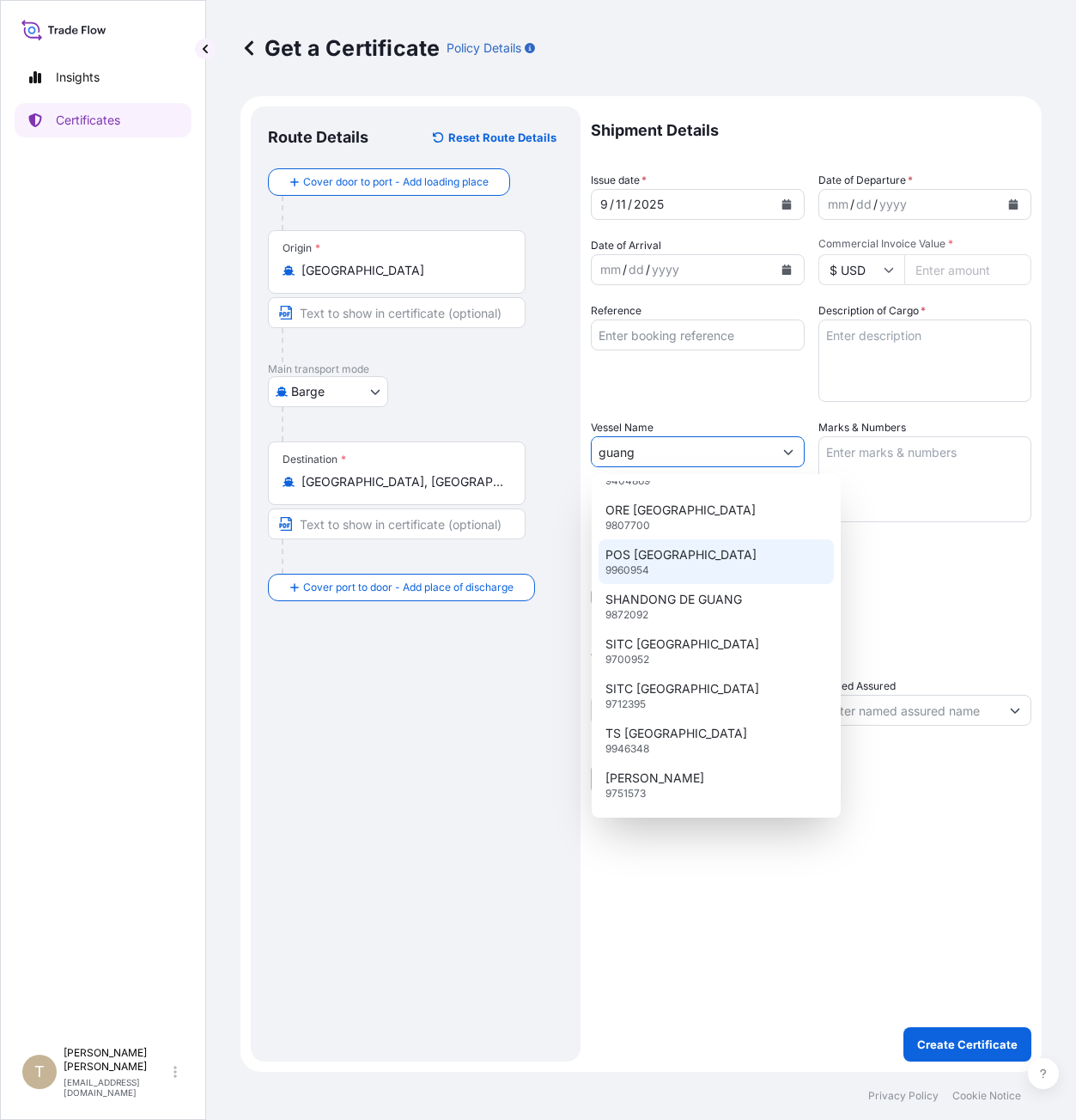
scroll to position [1487, 0]
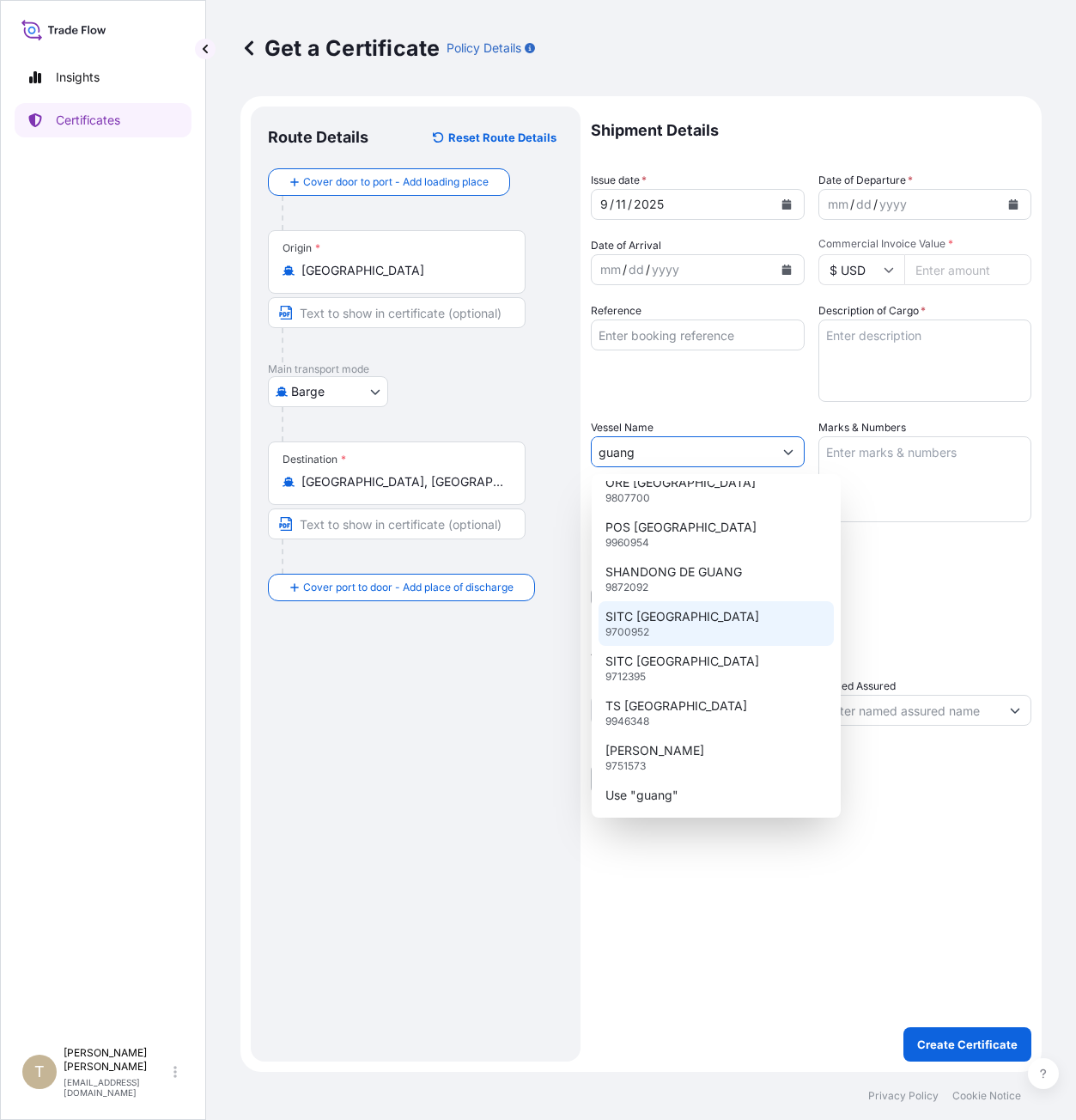
click at [643, 444] on input "guang" at bounding box center [682, 452] width 181 height 31
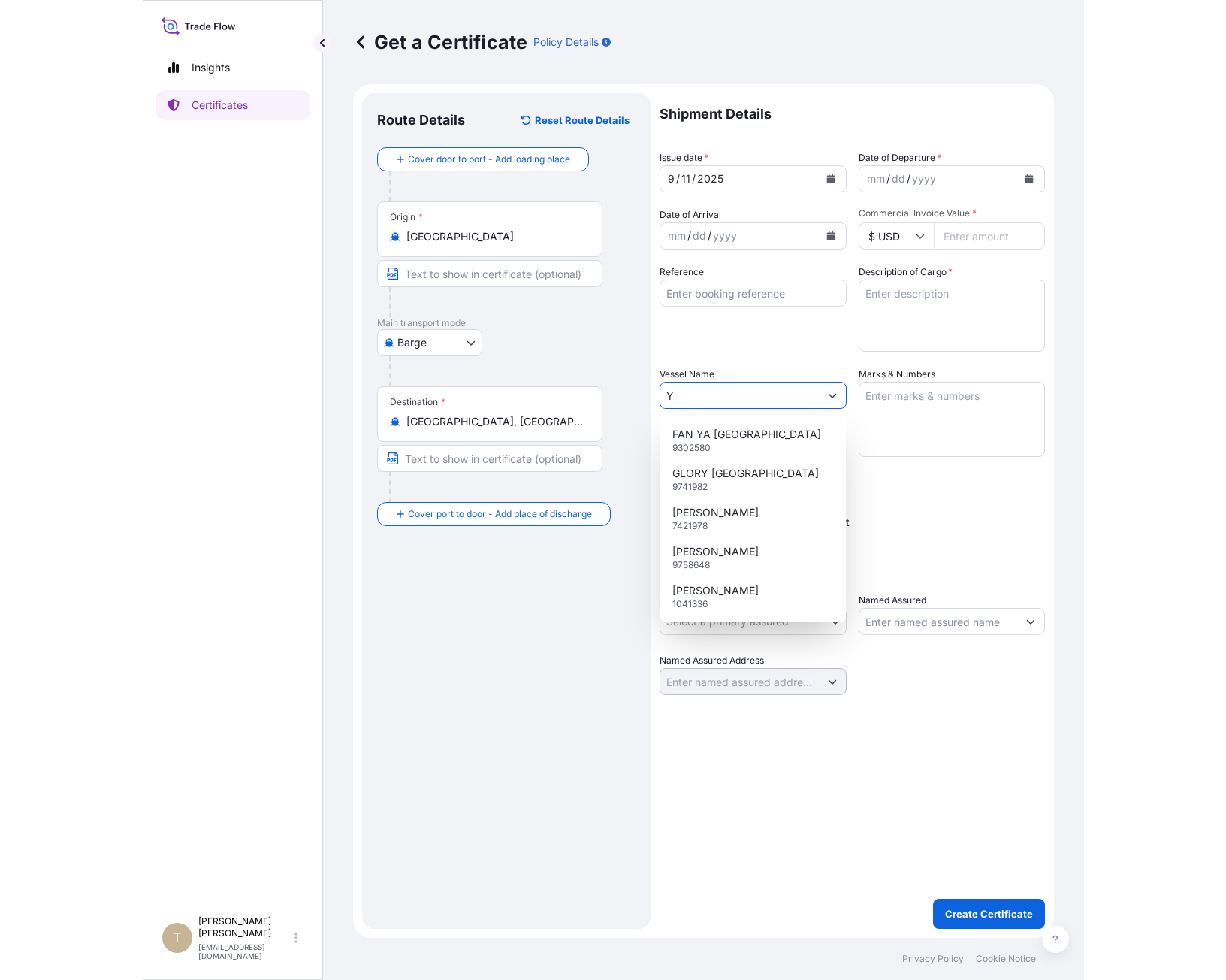
scroll to position [0, 0]
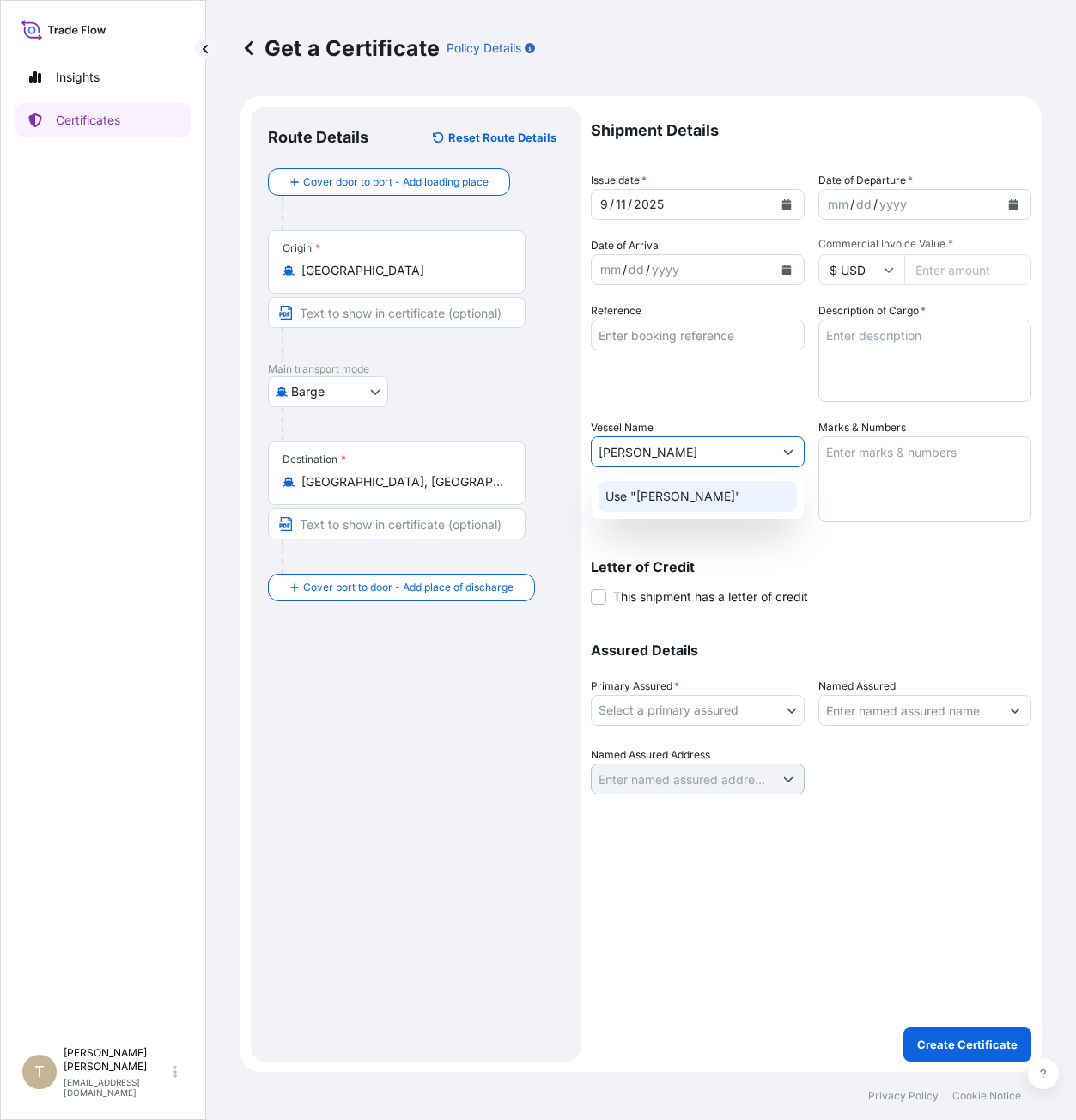
click at [648, 496] on p "Use "[PERSON_NAME]"" at bounding box center [673, 496] width 136 height 17
type input "[PERSON_NAME]"
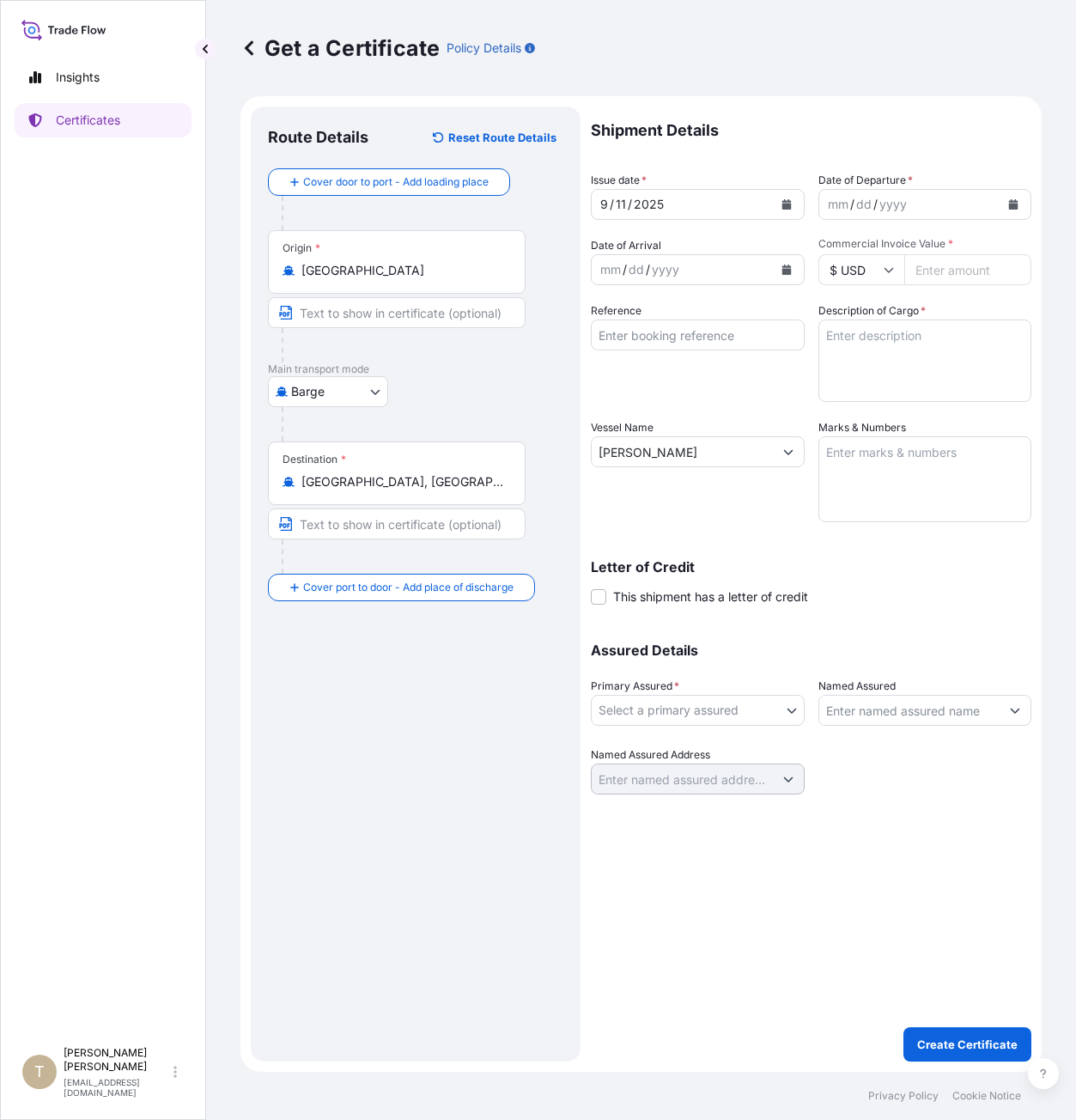
click at [696, 516] on div "Vessel Name [PERSON_NAME]" at bounding box center [698, 470] width 213 height 103
click at [893, 388] on textarea "Description of Cargo *" at bounding box center [925, 360] width 213 height 82
drag, startPoint x: 897, startPoint y: 375, endPoint x: 848, endPoint y: 479, distance: 115.0
click at [848, 479] on textarea "Marks & Numbers" at bounding box center [925, 479] width 213 height 86
paste textarea "MSKU7369634 / GP20 2958 /"
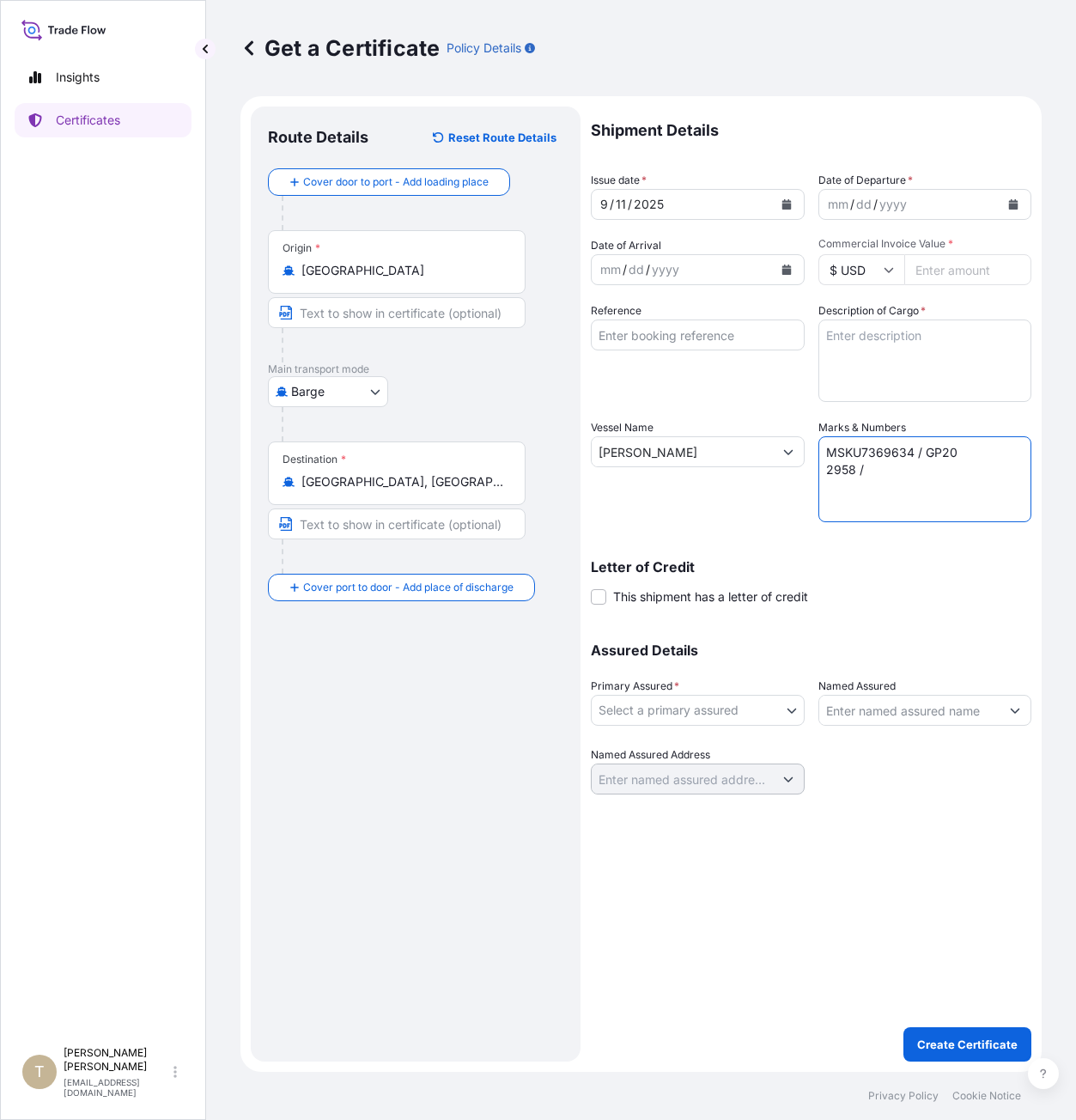
type textarea "MSKU7369634 / GP20 2958 /"
click at [880, 358] on textarea "Description of Cargo *" at bounding box center [925, 360] width 213 height 82
click at [844, 353] on textarea "Description of Cargo *" at bounding box center [925, 360] width 213 height 82
paste textarea "950 CASES"
type textarea "950 CASES [PERSON_NAME] PRODUCT"
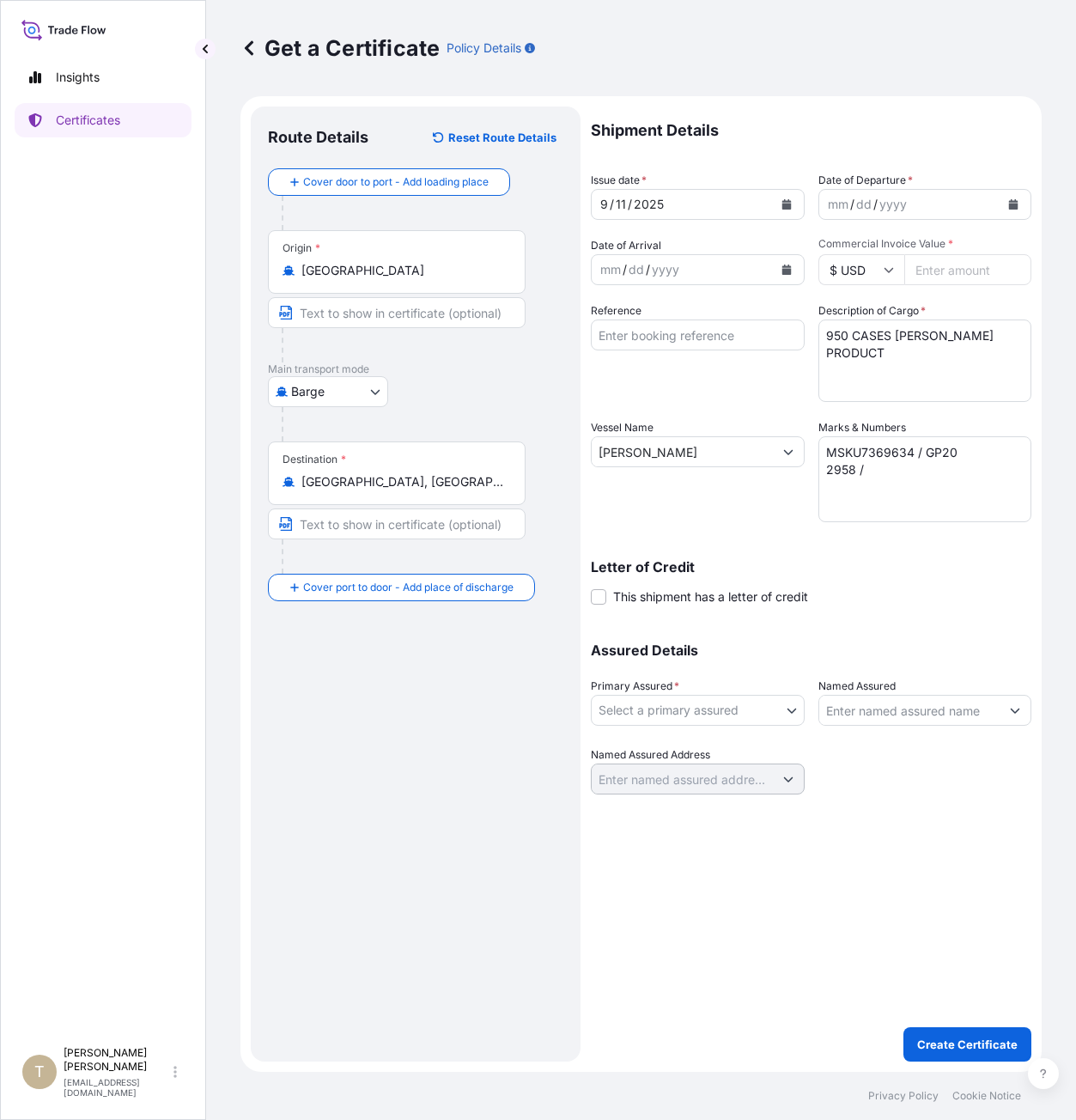
click at [959, 272] on input "Commercial Invoice Value *" at bounding box center [968, 269] width 128 height 31
type input "129912.90"
click at [965, 605] on div "Shipment Details Issue date * [DATE] Date of Departure * mm / dd / yyyy Date of…" at bounding box center [811, 451] width 440 height 688
click at [1014, 207] on icon "Calendar" at bounding box center [1013, 205] width 10 height 11
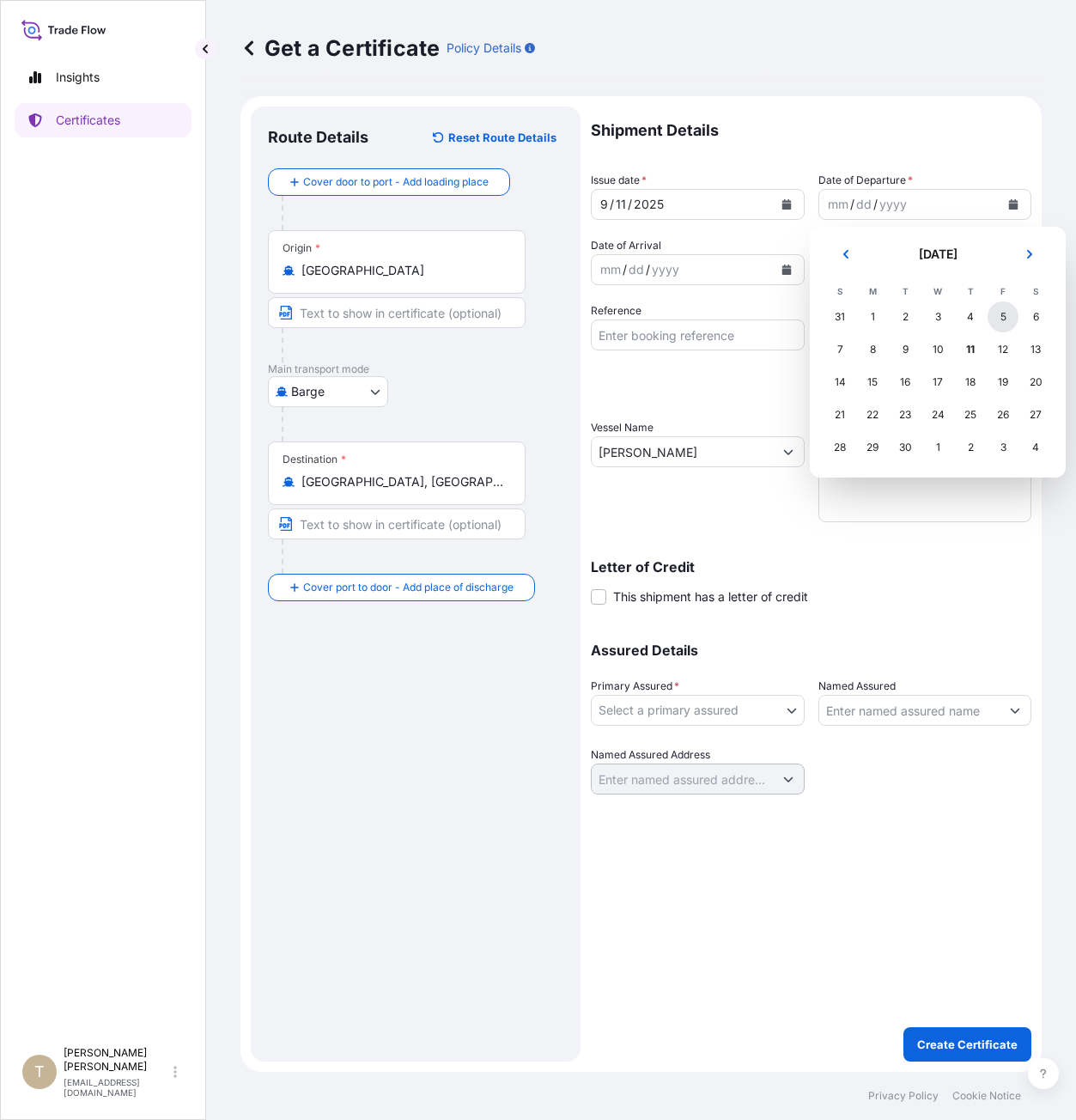
click at [994, 312] on div "5" at bounding box center [1003, 317] width 31 height 31
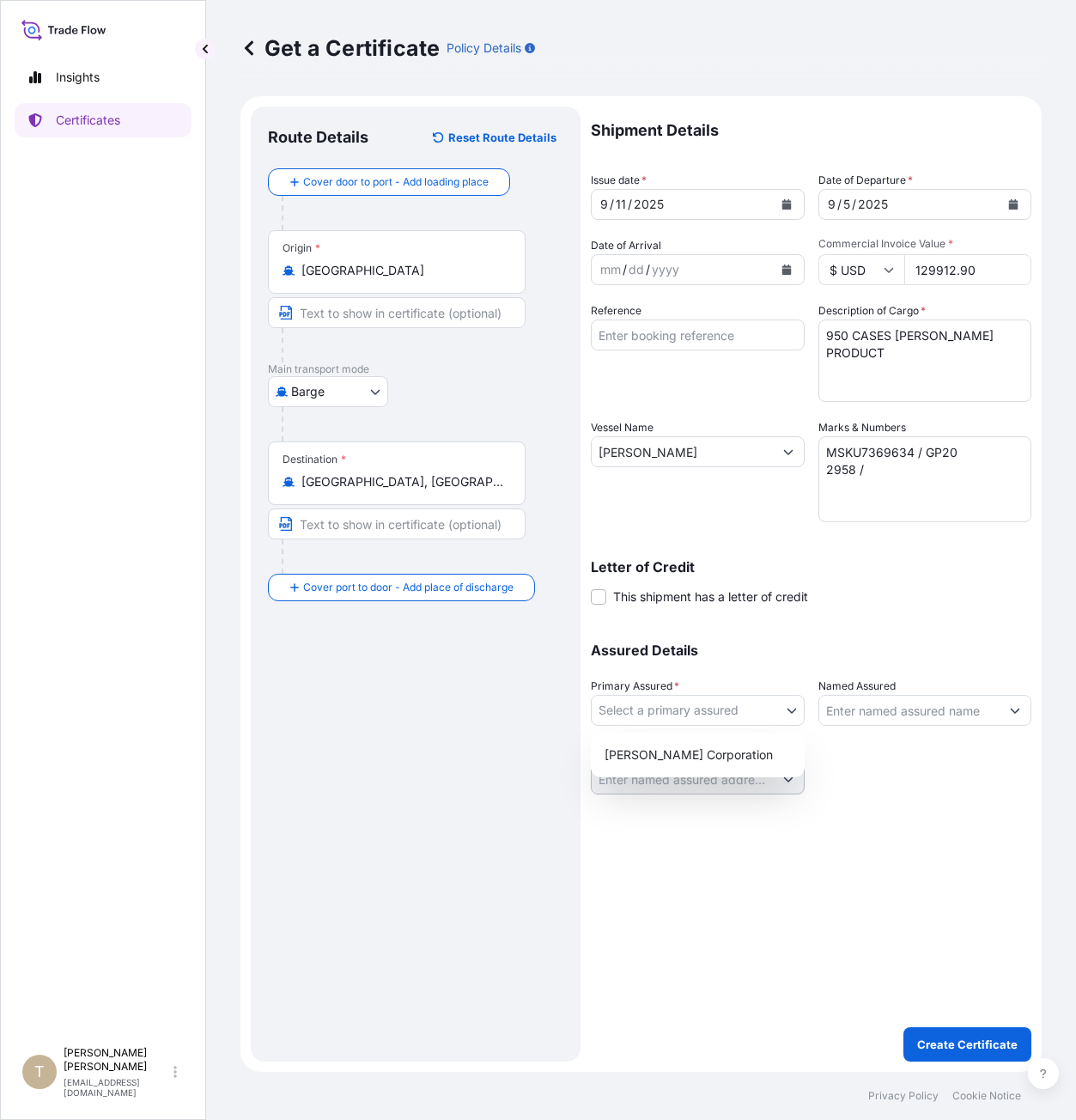
click at [693, 714] on body "Insights Certificates T [PERSON_NAME] [EMAIL_ADDRESS][DOMAIN_NAME] Get a Certif…" at bounding box center [538, 560] width 1076 height 1120
click at [689, 750] on div "[PERSON_NAME] Corporation" at bounding box center [698, 754] width 200 height 31
select select "31473"
click at [900, 698] on input "Named Assured" at bounding box center [909, 710] width 181 height 31
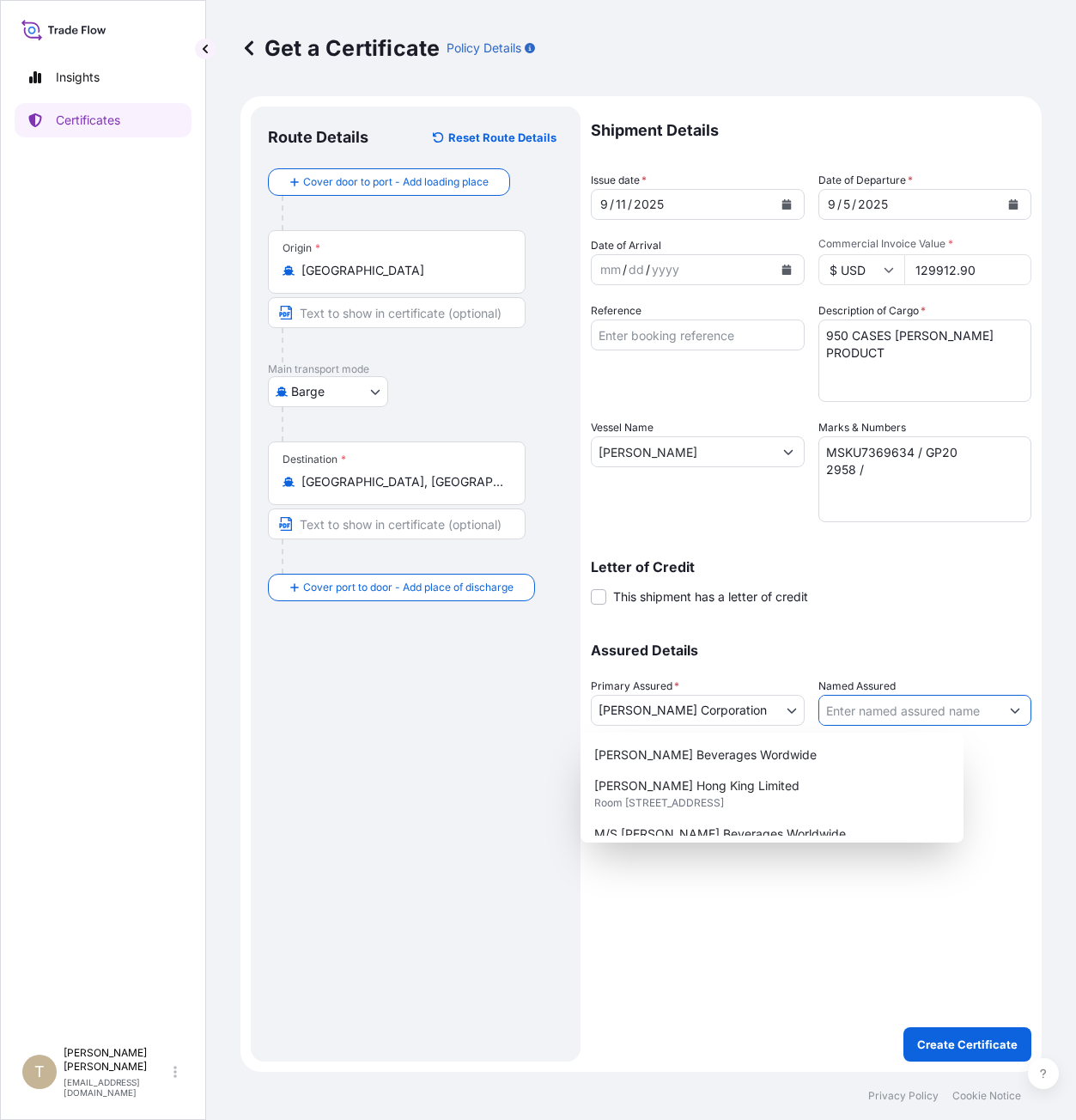
click at [854, 707] on input "Named Assured" at bounding box center [909, 710] width 181 height 31
click at [811, 760] on div "[PERSON_NAME] Beverages Wordwide" at bounding box center [772, 754] width 370 height 31
type input "[PERSON_NAME] Beverages Wordwide"
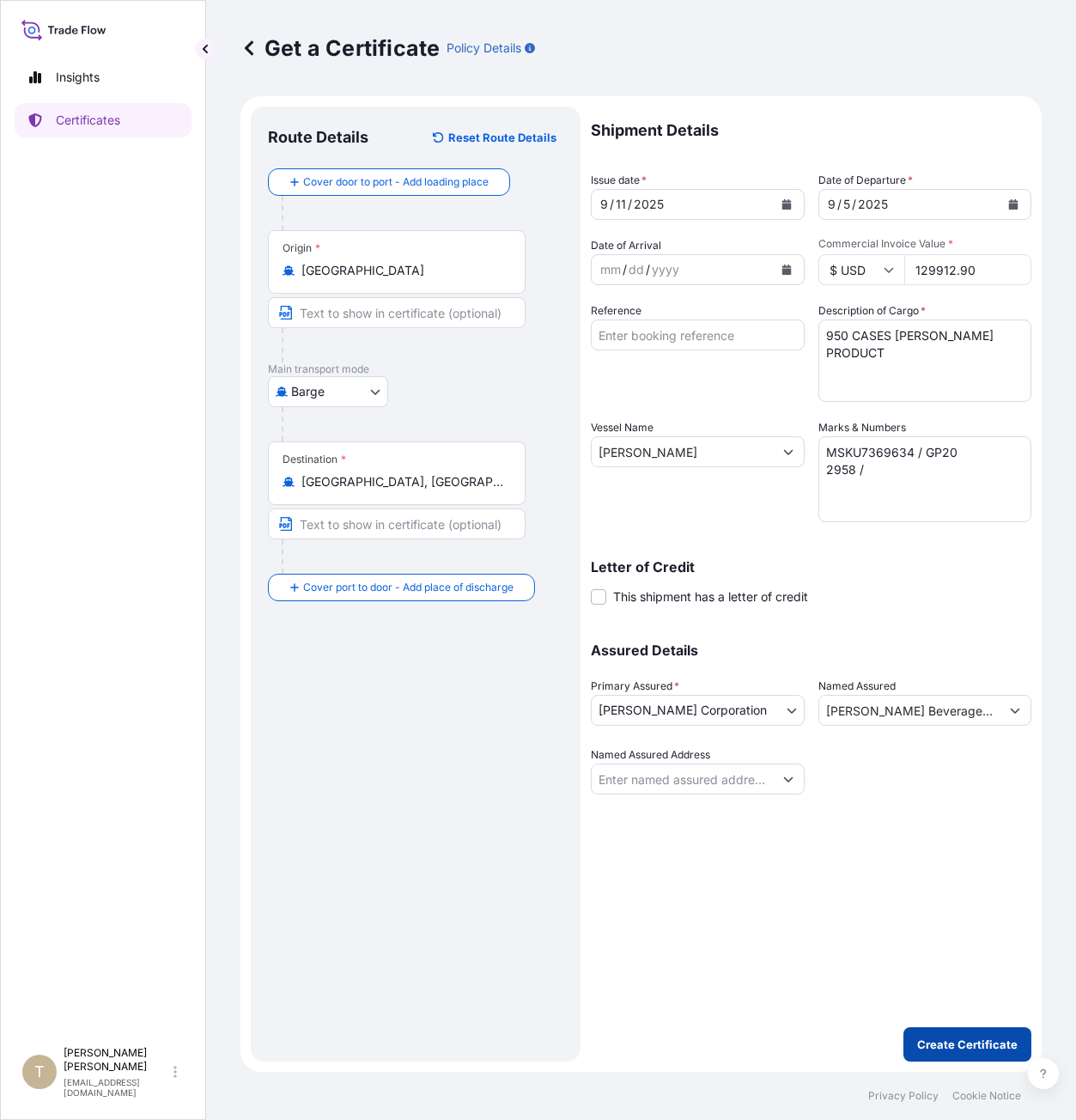
click at [970, 1038] on p "Create Certificate" at bounding box center [968, 1043] width 101 height 17
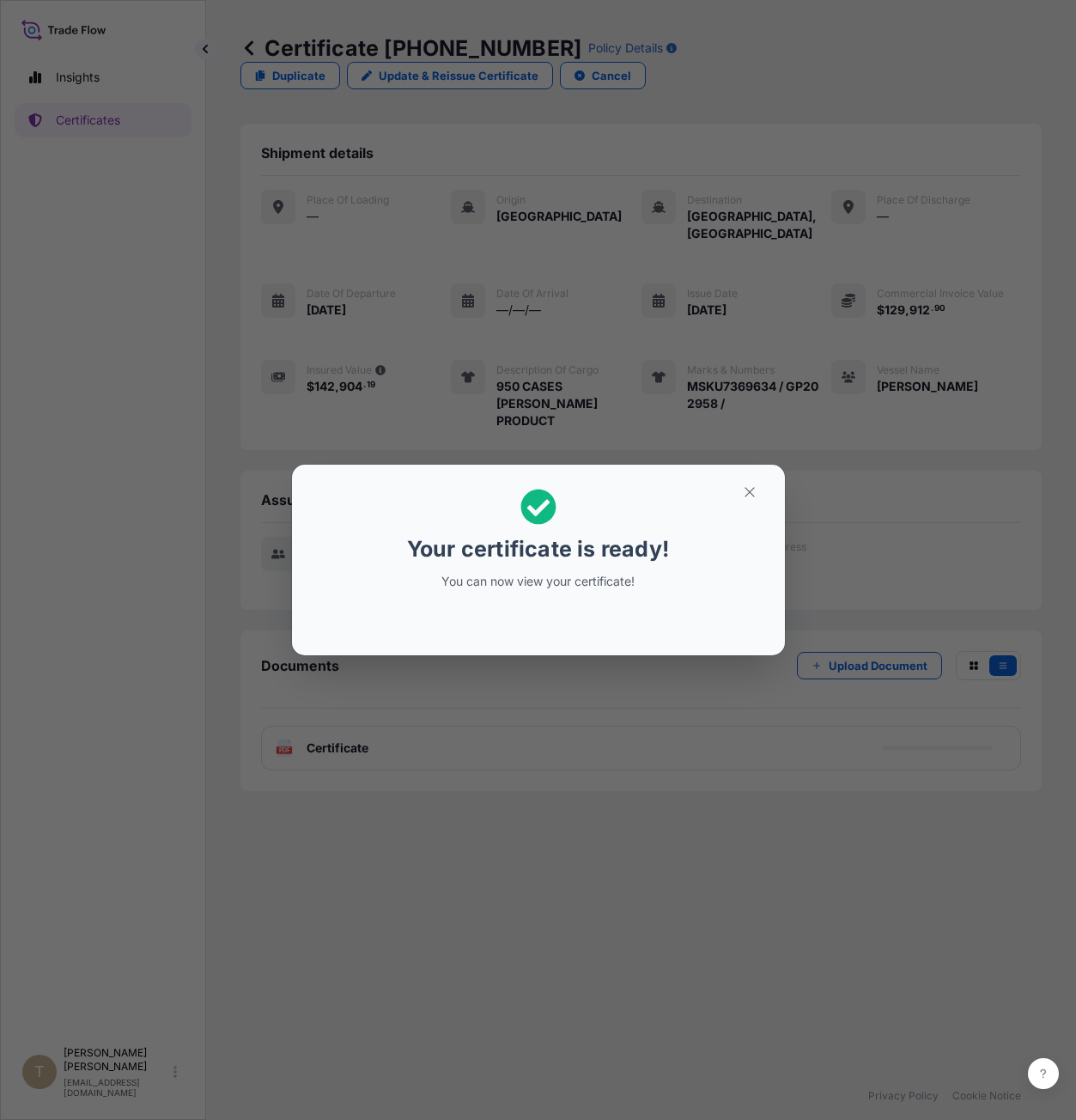
click at [918, 776] on div "Your certificate is ready! You can now view your certificate!" at bounding box center [538, 560] width 1076 height 1120
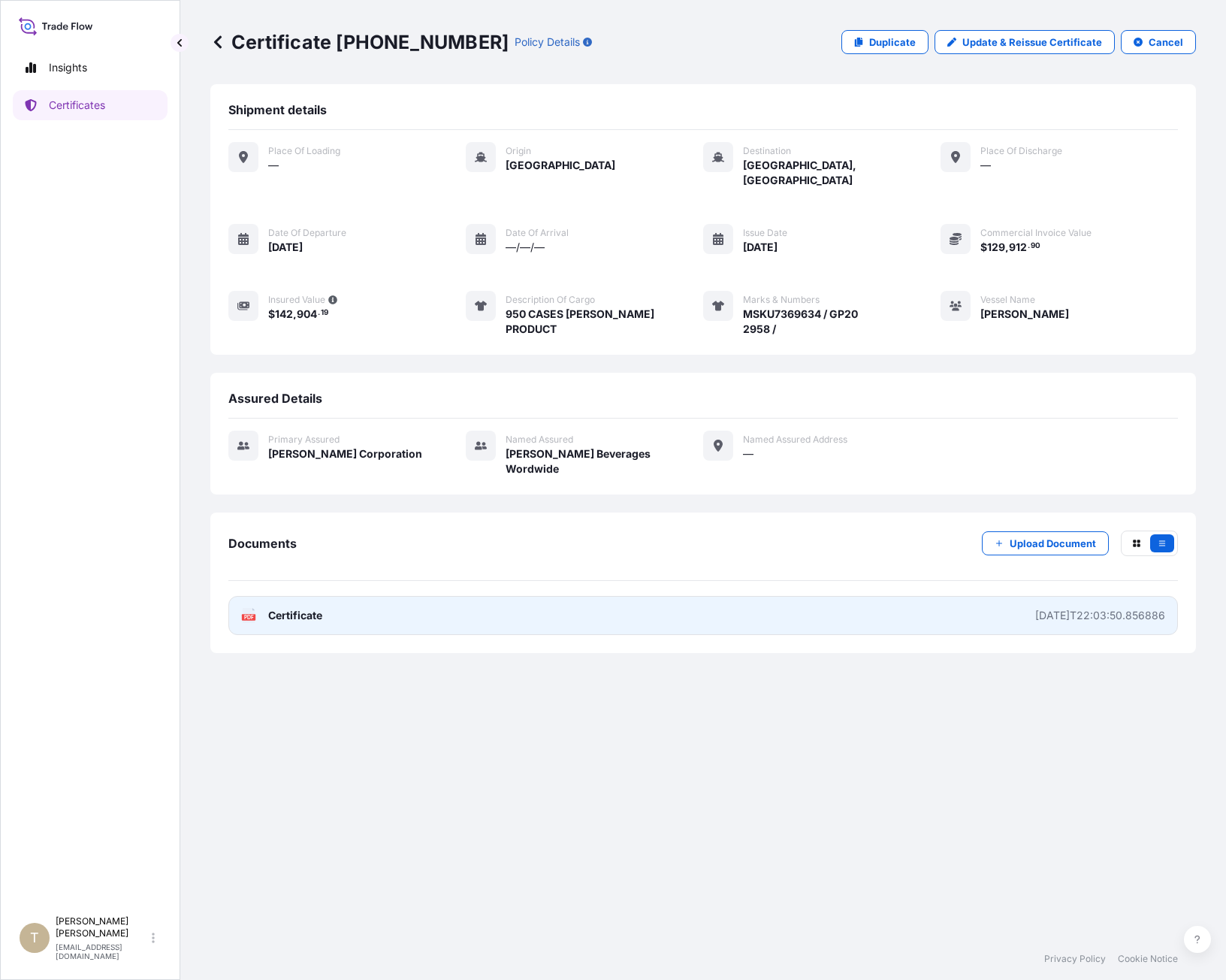
click at [941, 608] on div "[DATE]T22:03:50.856886" at bounding box center [1100, 615] width 130 height 15
